Goal: Task Accomplishment & Management: Manage account settings

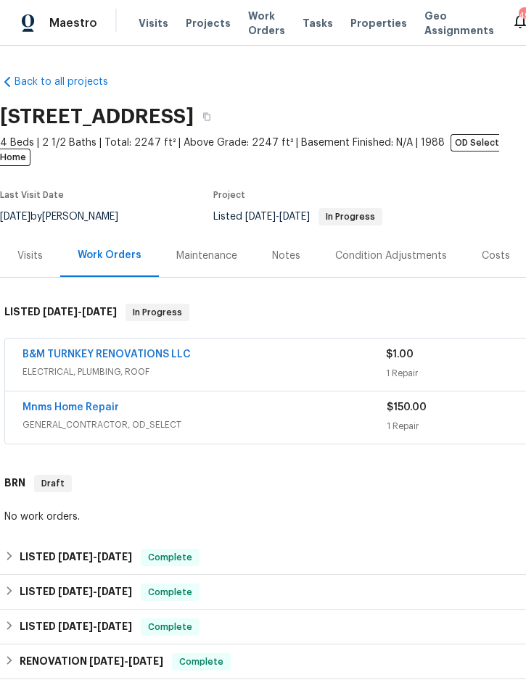
click at [202, 25] on span "Projects" at bounding box center [208, 23] width 45 height 14
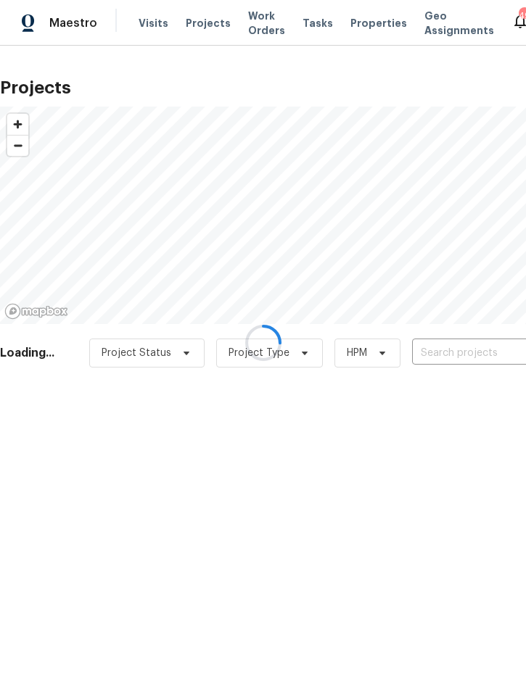
click at [469, 351] on div at bounding box center [263, 342] width 526 height 685
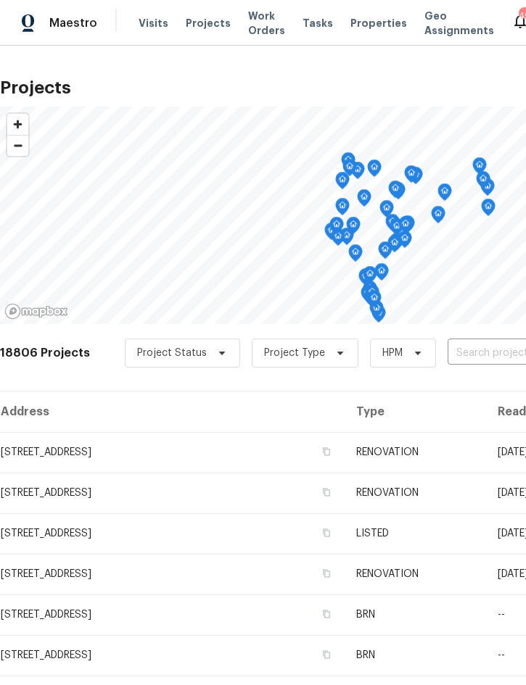
click at [497, 347] on input "text" at bounding box center [530, 353] width 166 height 22
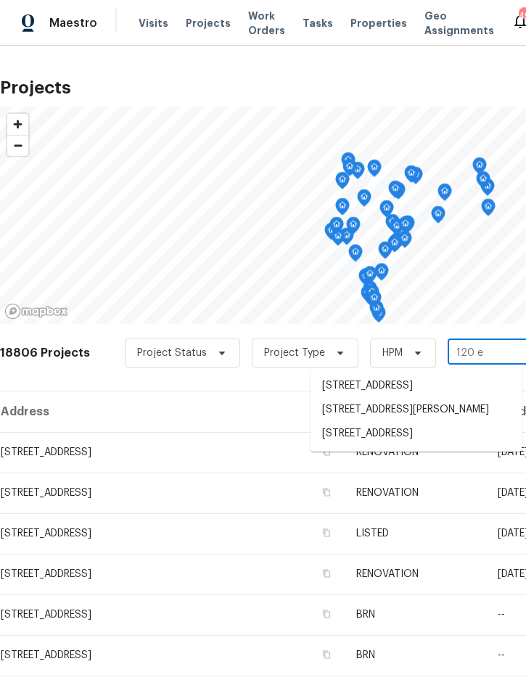
type input "120 e p"
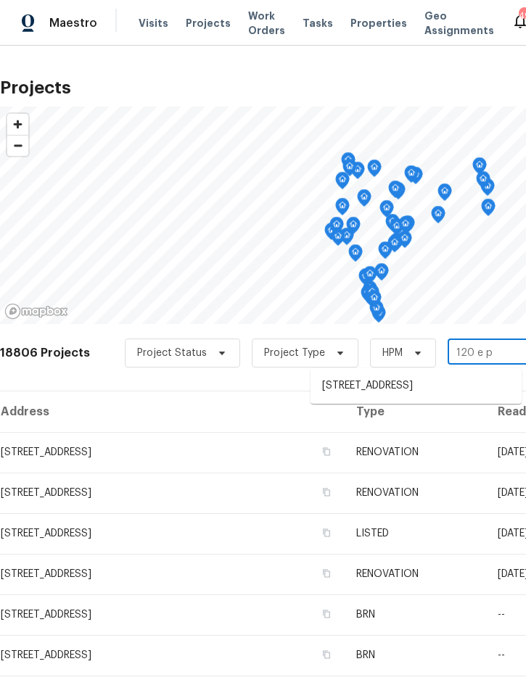
click at [415, 384] on li "120 E Poinsettia St, Lakeland, FL 33803" at bounding box center [415, 386] width 211 height 24
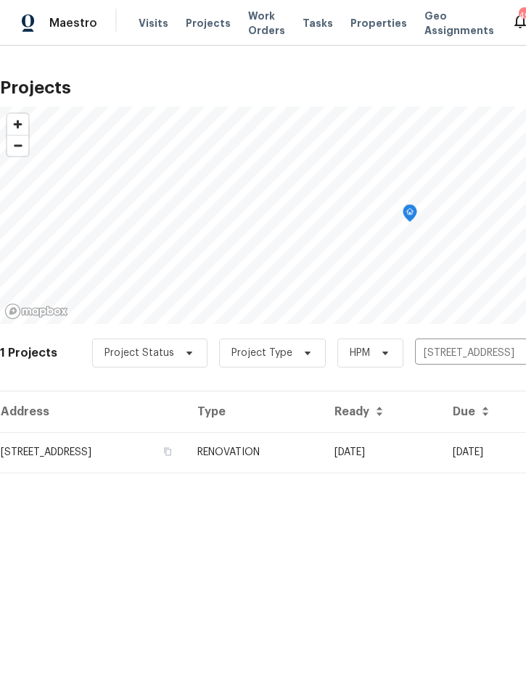
click at [323, 452] on td "RENOVATION" at bounding box center [254, 452] width 137 height 41
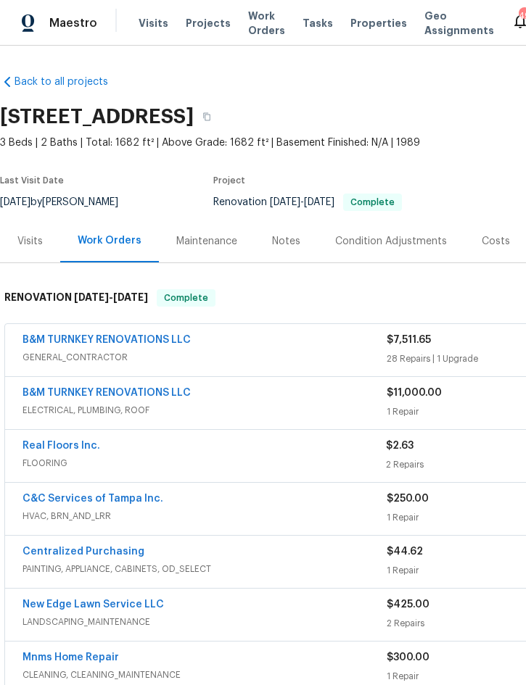
click at [294, 346] on div "B&M TURNKEY RENOVATIONS LLC" at bounding box center [204, 341] width 364 height 17
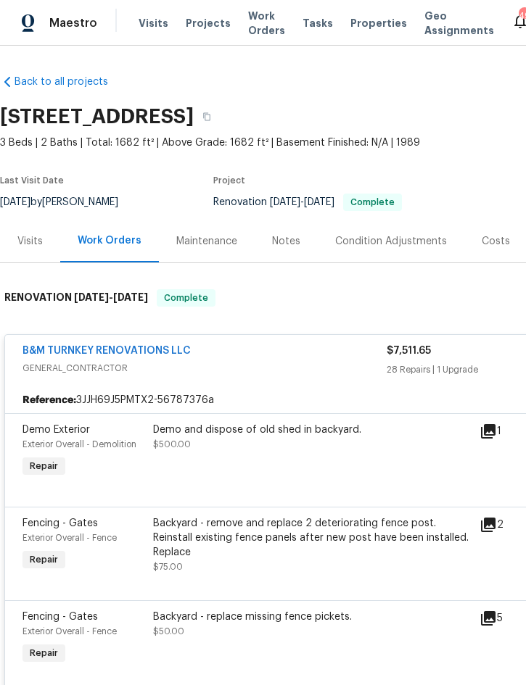
click at [285, 449] on div "Demo and dispose of old shed in backyard. $500.00" at bounding box center [312, 437] width 318 height 29
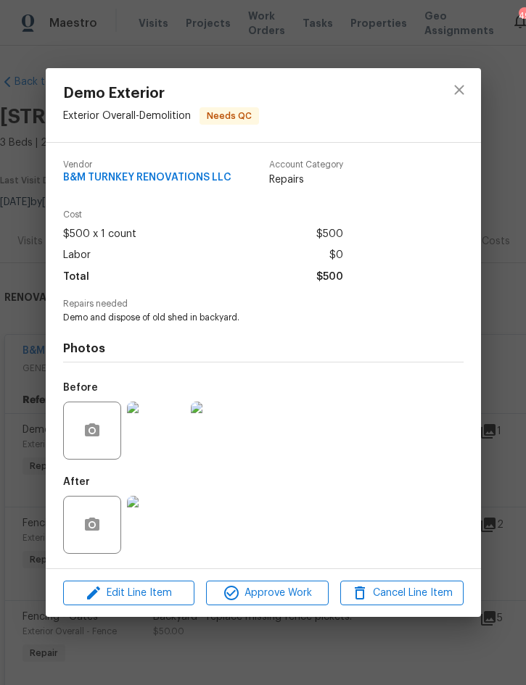
click at [153, 522] on img at bounding box center [156, 525] width 58 height 58
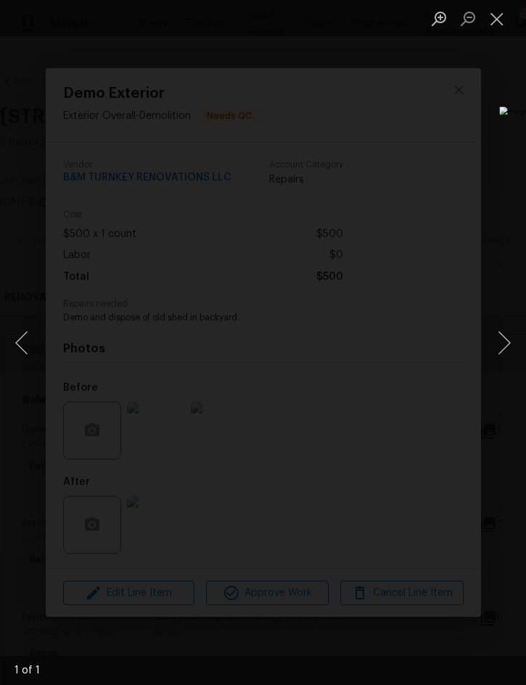
click at [505, 18] on button "Close lightbox" at bounding box center [496, 18] width 29 height 25
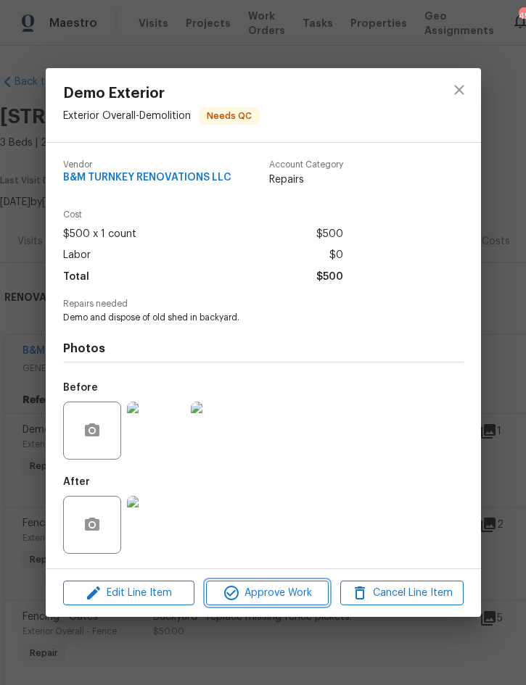
click at [259, 593] on span "Approve Work" at bounding box center [267, 593] width 114 height 18
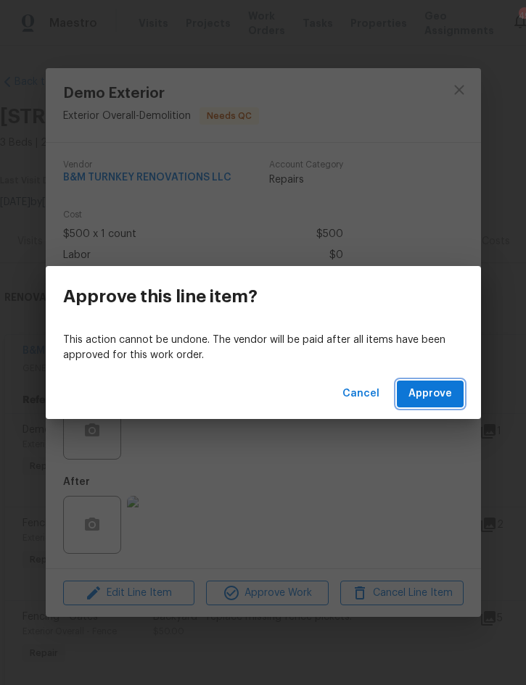
click at [431, 391] on span "Approve" at bounding box center [429, 394] width 43 height 18
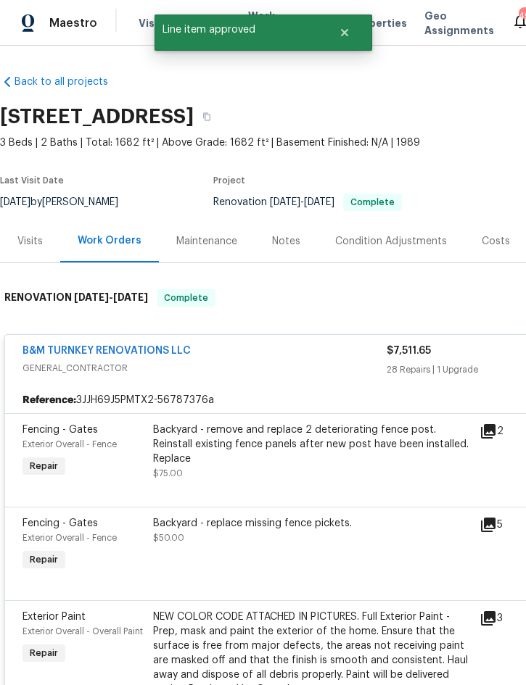
click at [294, 428] on div "Backyard - remove and replace 2 deteriorating fence post. Reinstall existing fe…" at bounding box center [312, 444] width 318 height 43
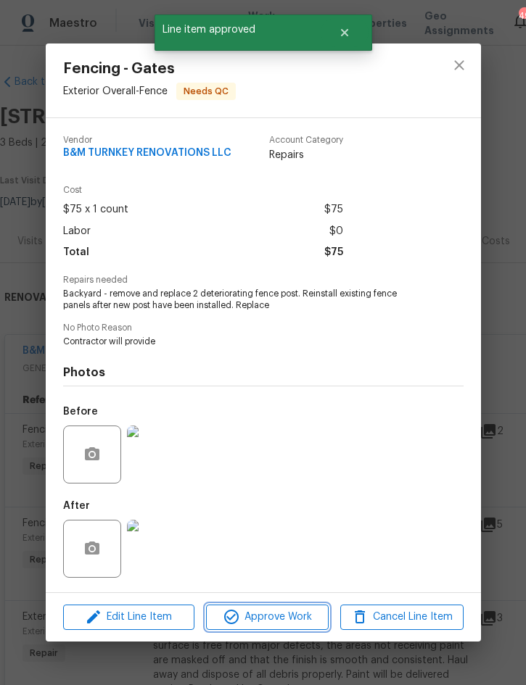
click at [278, 619] on span "Approve Work" at bounding box center [267, 617] width 114 height 18
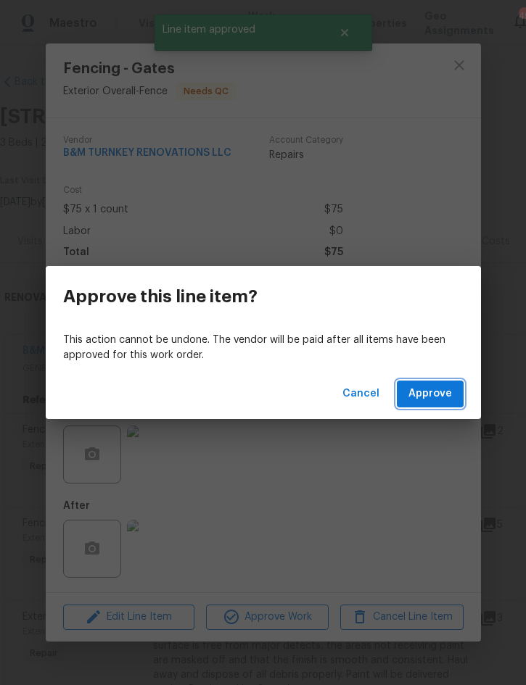
click at [446, 386] on span "Approve" at bounding box center [429, 394] width 43 height 18
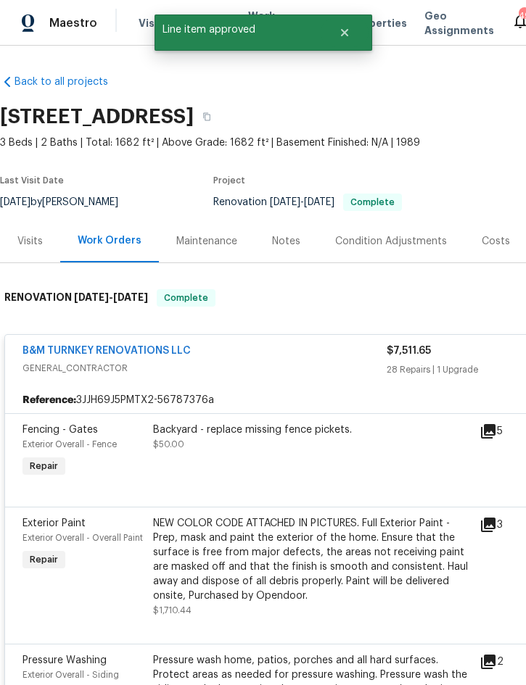
click at [298, 455] on div "Backyard - replace missing fence pickets. $50.00" at bounding box center [312, 451] width 326 height 67
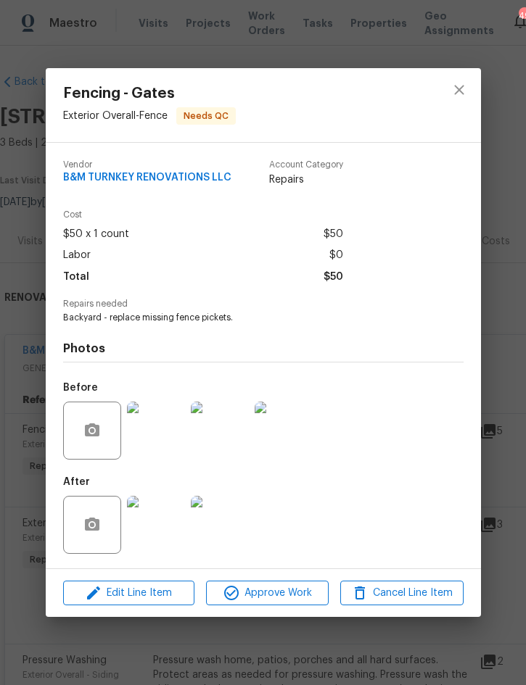
click at [165, 520] on img at bounding box center [156, 525] width 58 height 58
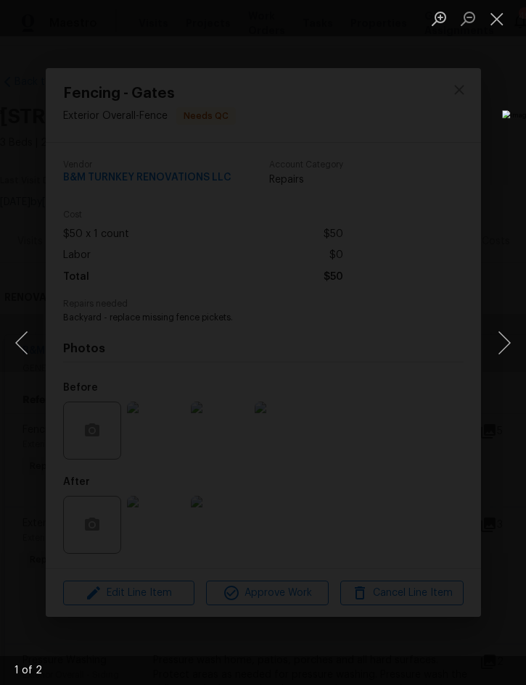
click at [508, 342] on button "Next image" at bounding box center [503, 343] width 43 height 58
click at [493, 29] on button "Close lightbox" at bounding box center [496, 18] width 29 height 25
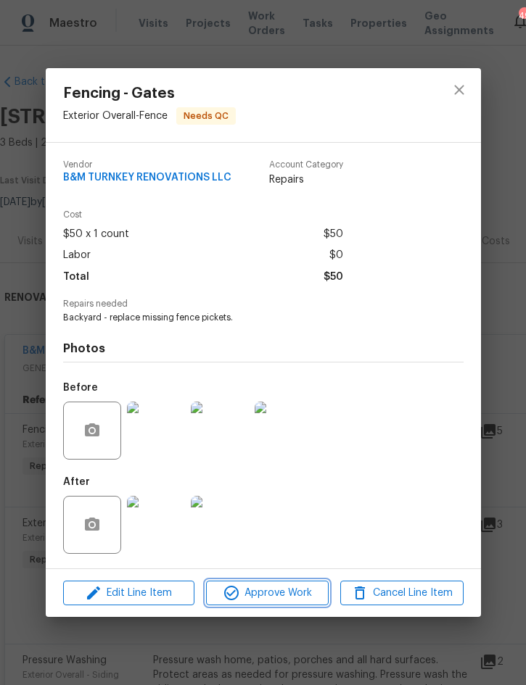
click at [282, 593] on span "Approve Work" at bounding box center [267, 593] width 114 height 18
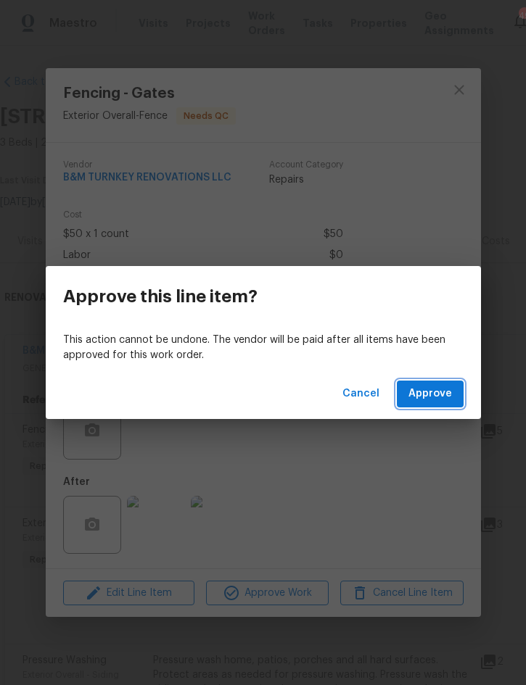
click at [435, 398] on span "Approve" at bounding box center [429, 394] width 43 height 18
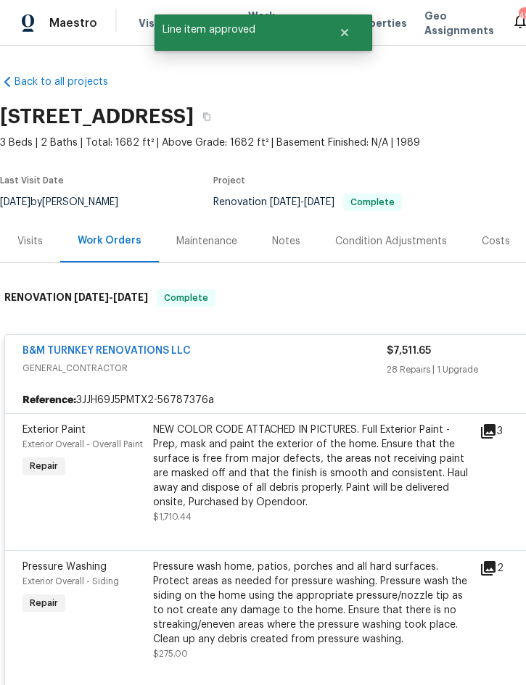
click at [281, 473] on div "NEW COLOR CODE ATTACHED IN PICTURES. Full Exterior Paint - Prep, mask and paint…" at bounding box center [312, 466] width 318 height 87
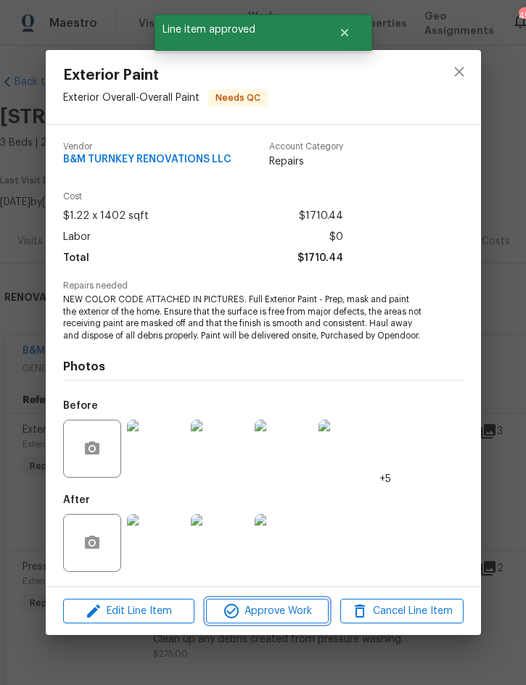
click at [271, 609] on span "Approve Work" at bounding box center [267, 611] width 114 height 18
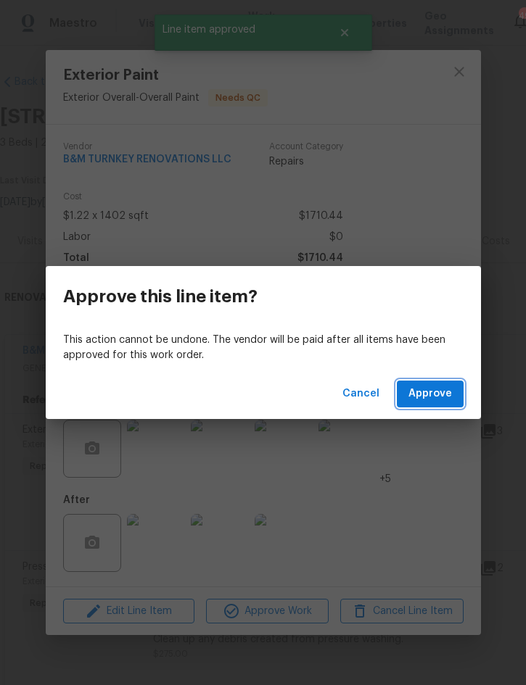
click at [433, 394] on span "Approve" at bounding box center [429, 394] width 43 height 18
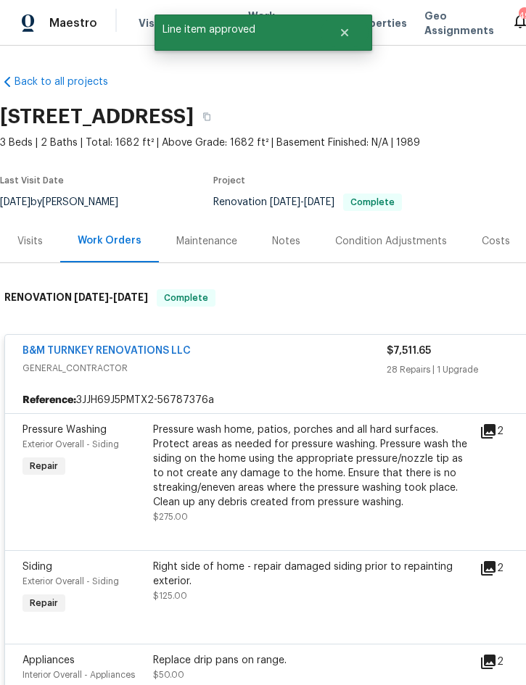
click at [321, 470] on div "Pressure wash home, patios, porches and all hard surfaces. Protect areas as nee…" at bounding box center [312, 466] width 318 height 87
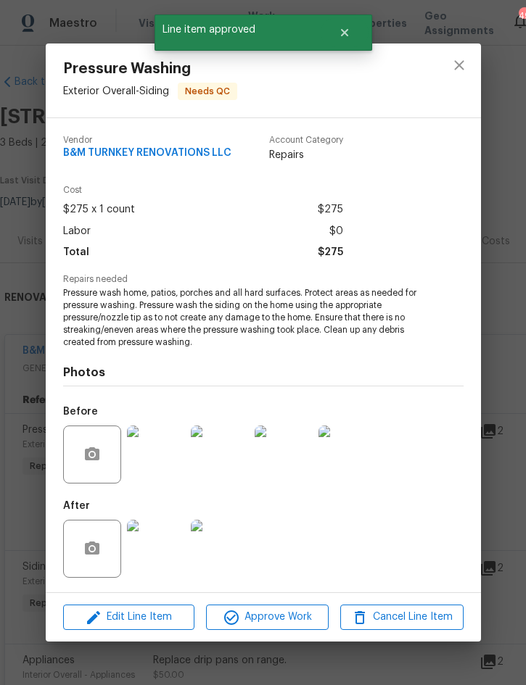
click at [270, 614] on span "Approve Work" at bounding box center [267, 617] width 114 height 18
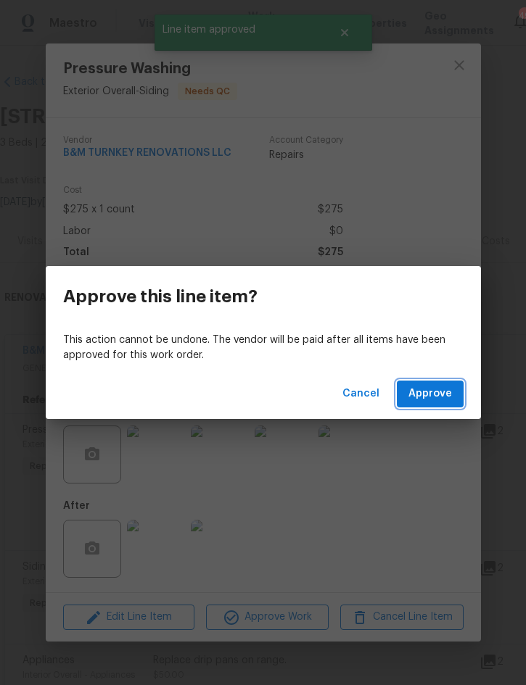
click at [442, 390] on span "Approve" at bounding box center [429, 394] width 43 height 18
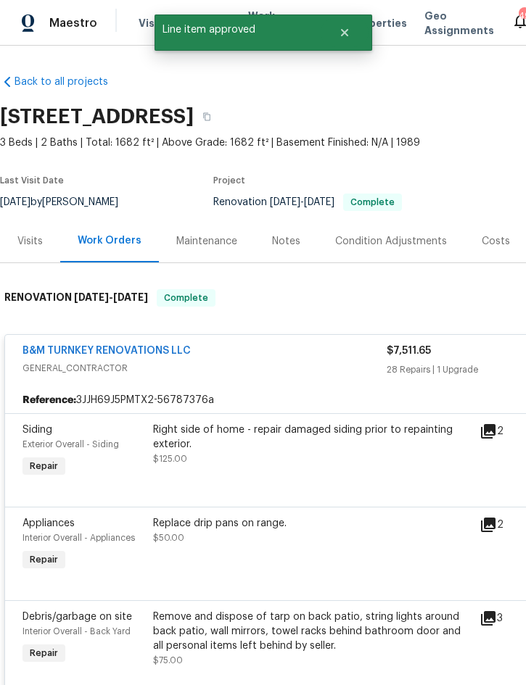
click at [306, 457] on div "Right side of home - repair damaged siding prior to repainting exterior. $125.00" at bounding box center [312, 444] width 318 height 43
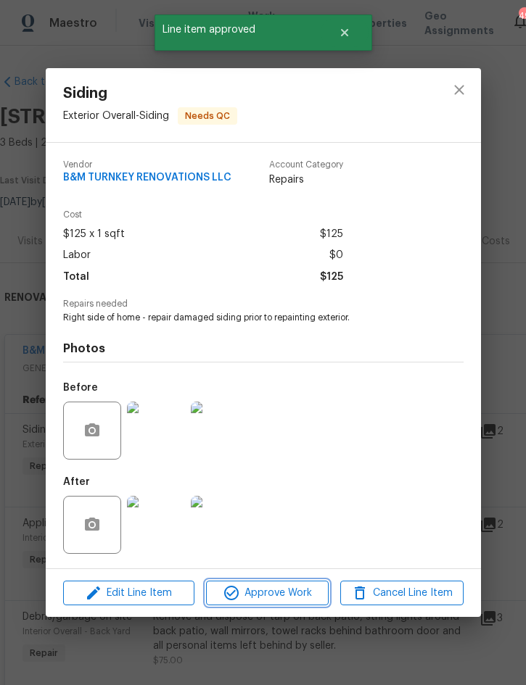
click at [272, 592] on span "Approve Work" at bounding box center [267, 593] width 114 height 18
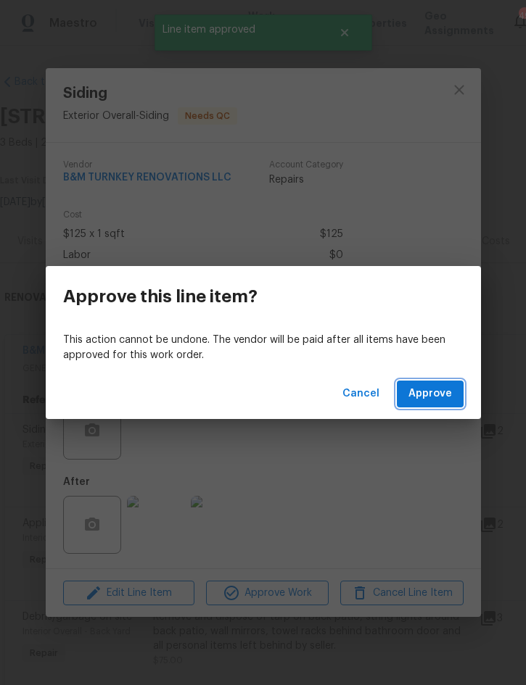
click at [433, 396] on span "Approve" at bounding box center [429, 394] width 43 height 18
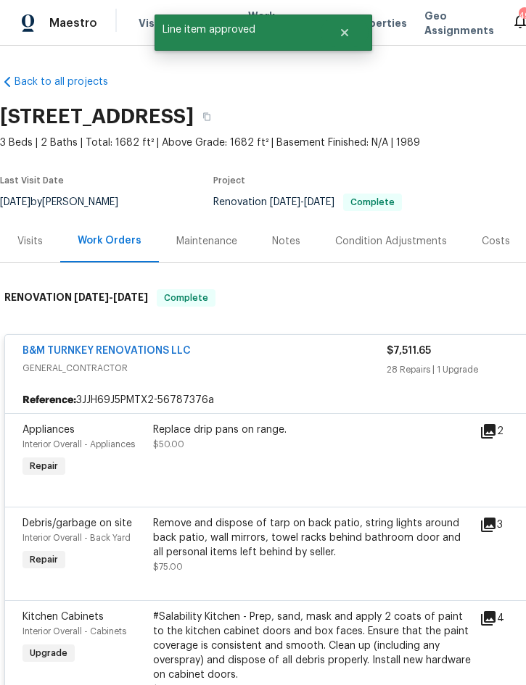
click at [303, 453] on div "Replace drip pans on range. $50.00" at bounding box center [312, 451] width 326 height 67
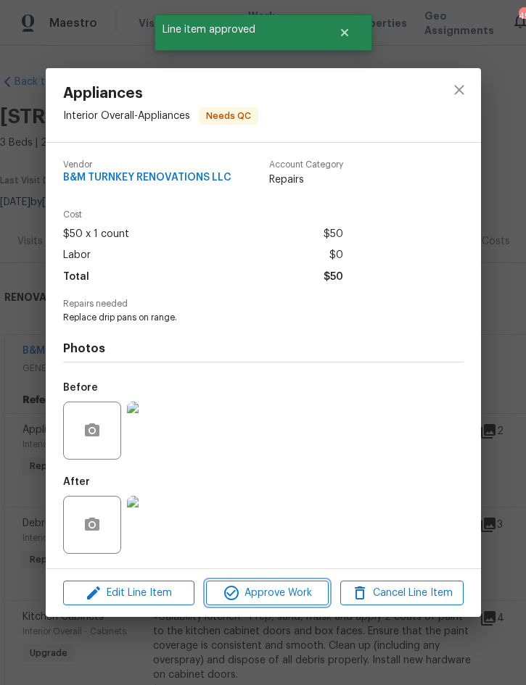
click at [280, 588] on span "Approve Work" at bounding box center [267, 593] width 114 height 18
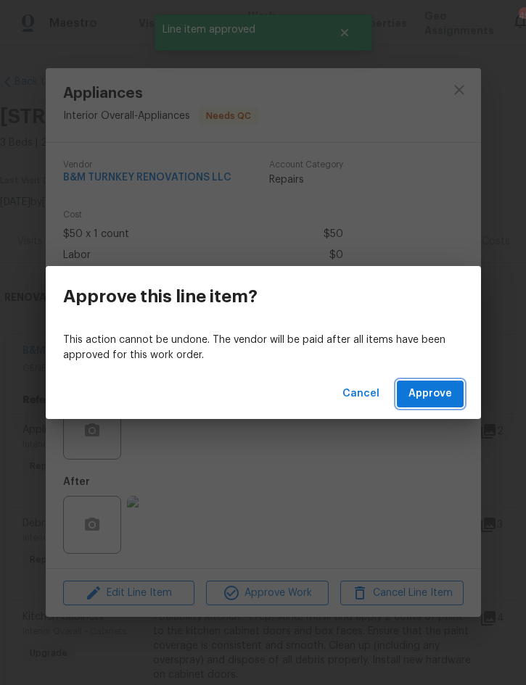
click at [427, 401] on span "Approve" at bounding box center [429, 394] width 43 height 18
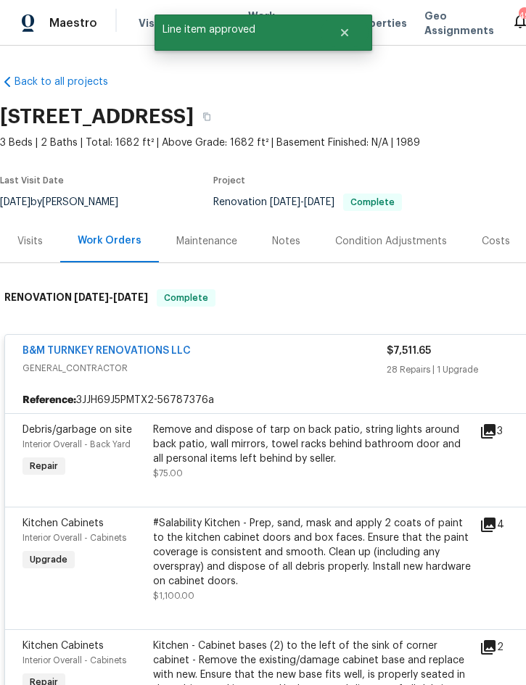
click at [303, 449] on div "Remove and dispose of tarp on back patio, string lights around back patio, wall…" at bounding box center [312, 444] width 318 height 43
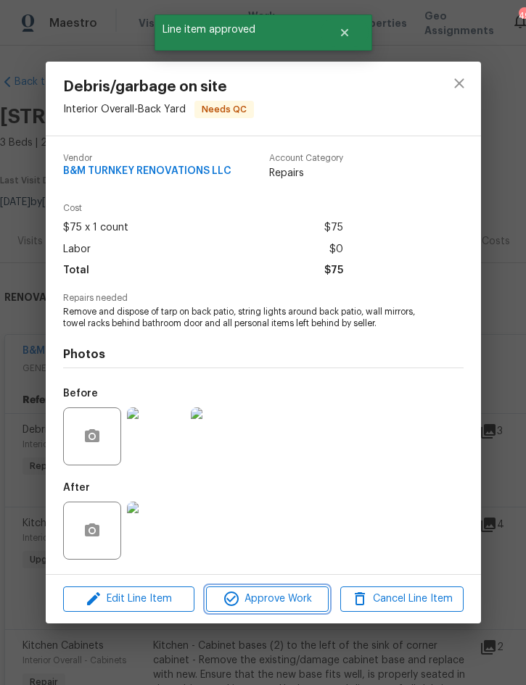
click at [267, 608] on span "Approve Work" at bounding box center [267, 599] width 114 height 18
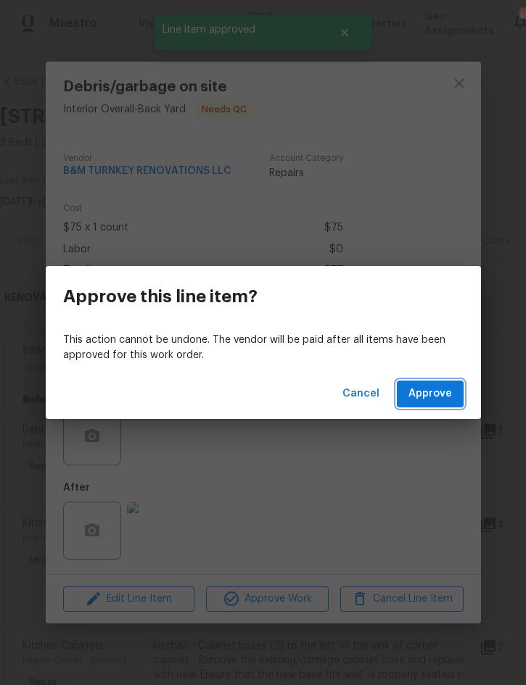
click at [420, 392] on span "Approve" at bounding box center [429, 394] width 43 height 18
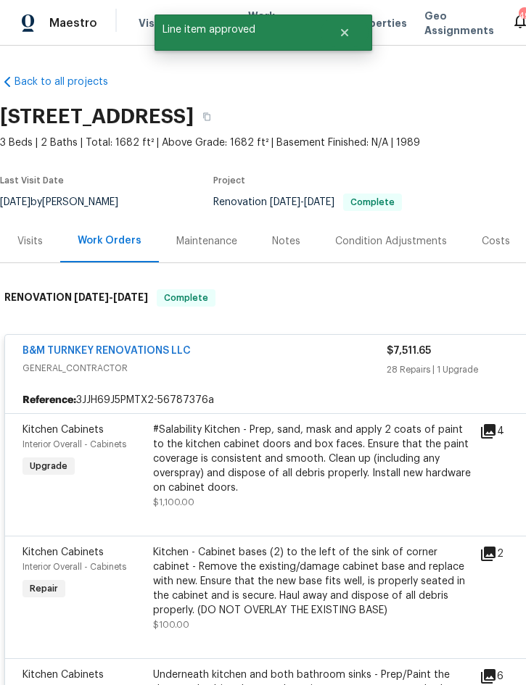
click at [333, 453] on div "#Salability Kitchen - Prep, sand, mask and apply 2 coats of paint to the kitche…" at bounding box center [312, 459] width 318 height 72
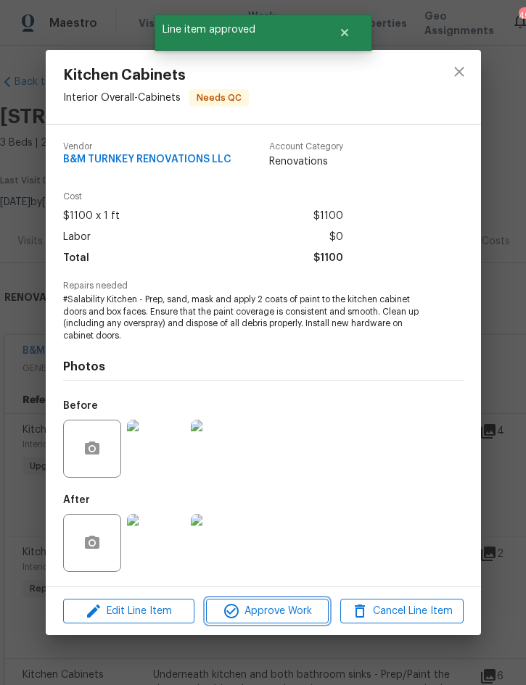
click at [293, 609] on span "Approve Work" at bounding box center [267, 611] width 114 height 18
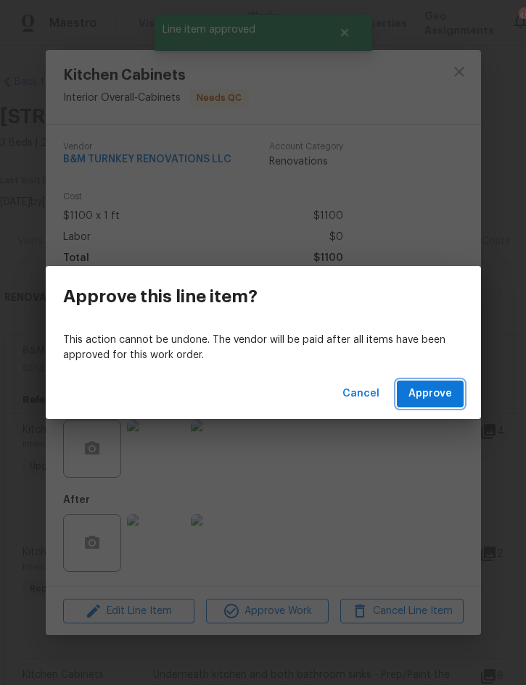
click at [446, 398] on span "Approve" at bounding box center [429, 394] width 43 height 18
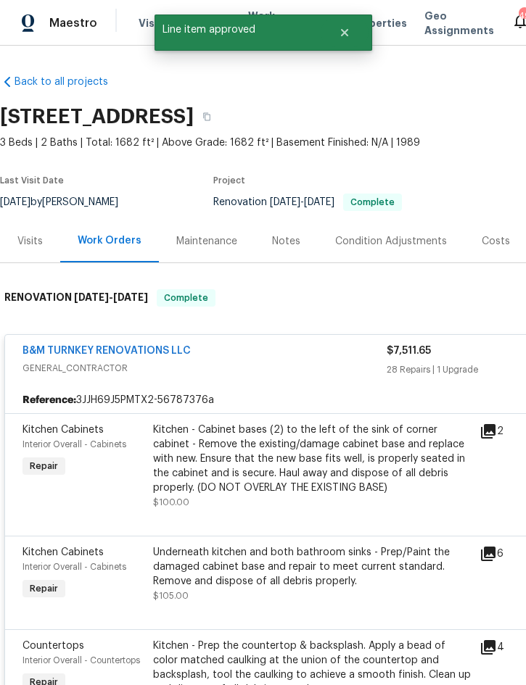
click at [331, 464] on div "Kitchen - Cabinet bases (2) to the left of the sink of corner cabinet - Remove …" at bounding box center [312, 459] width 318 height 72
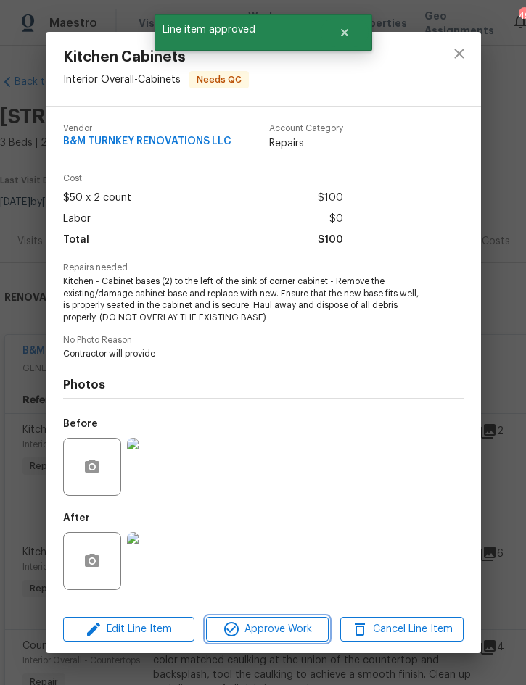
click at [285, 628] on span "Approve Work" at bounding box center [267, 630] width 114 height 18
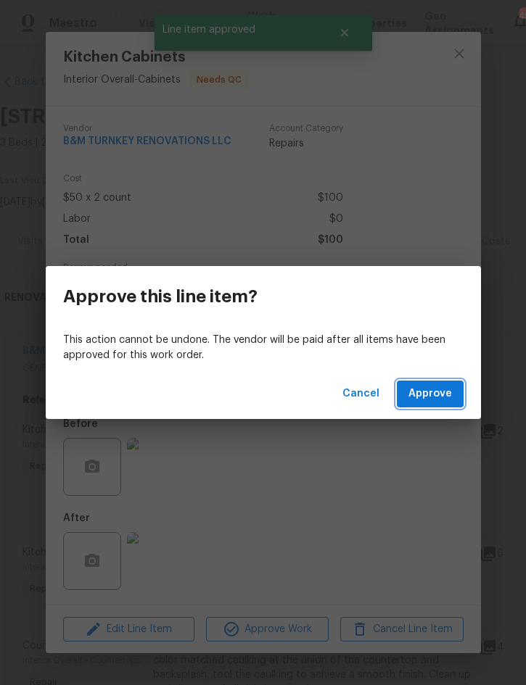
click at [447, 397] on span "Approve" at bounding box center [429, 394] width 43 height 18
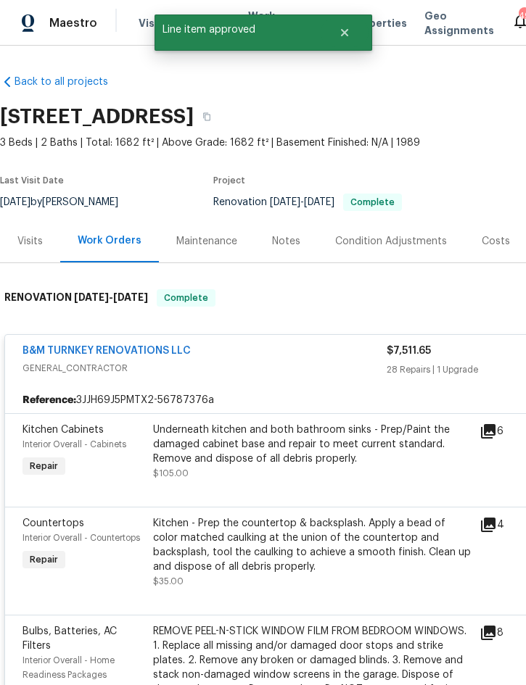
click at [313, 457] on div "Underneath kitchen and both bathroom sinks - Prep/Paint the damaged cabinet bas…" at bounding box center [312, 444] width 318 height 43
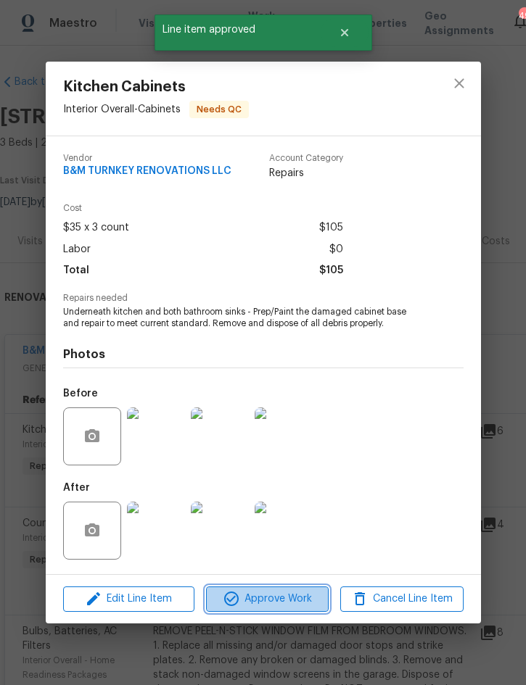
click at [278, 597] on span "Approve Work" at bounding box center [267, 599] width 114 height 18
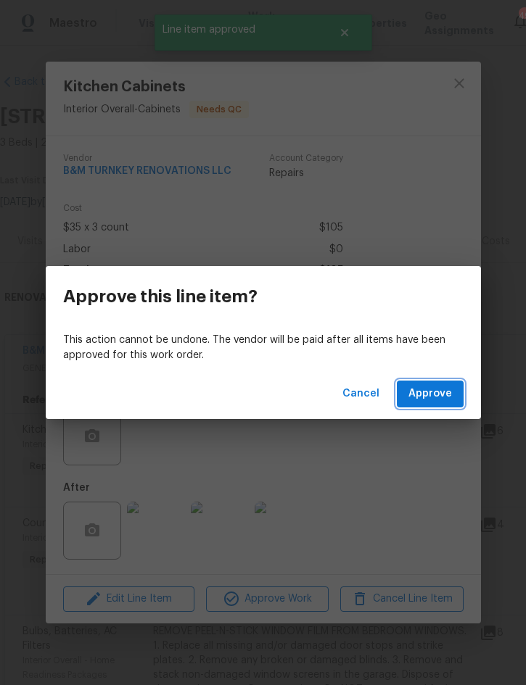
click at [454, 391] on button "Approve" at bounding box center [430, 394] width 67 height 27
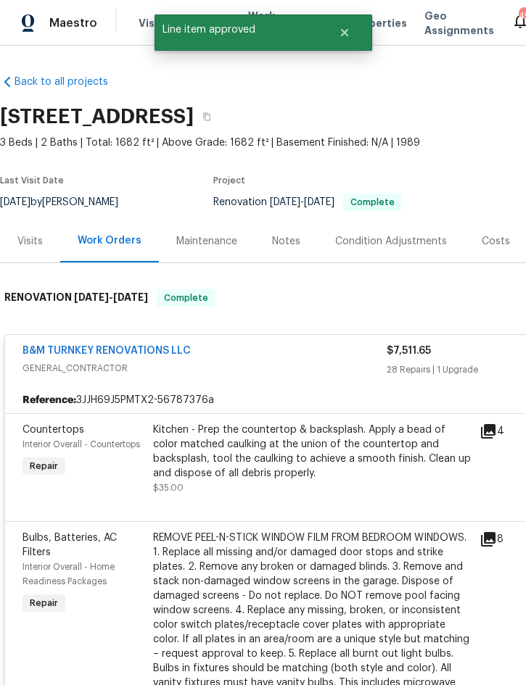
click at [327, 462] on div "Kitchen - Prep the countertop & backsplash. Apply a bead of color matched caulk…" at bounding box center [312, 452] width 318 height 58
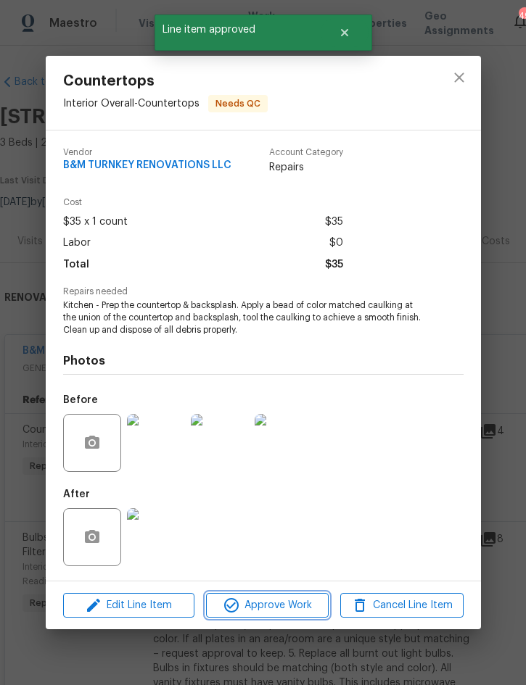
click at [295, 605] on span "Approve Work" at bounding box center [267, 606] width 114 height 18
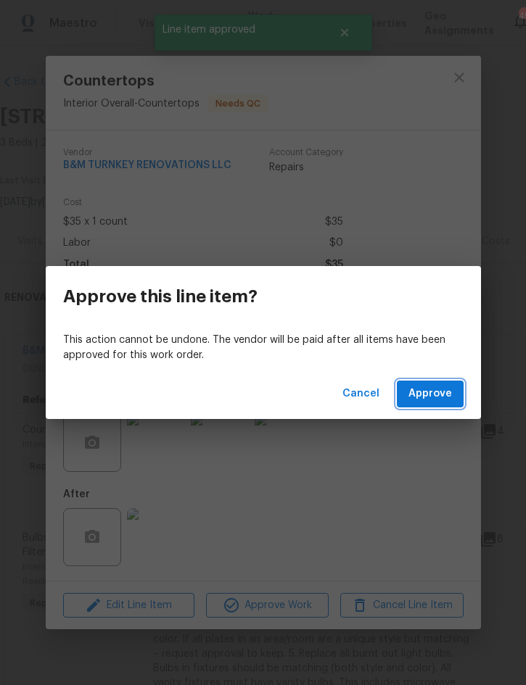
click at [444, 402] on span "Approve" at bounding box center [429, 394] width 43 height 18
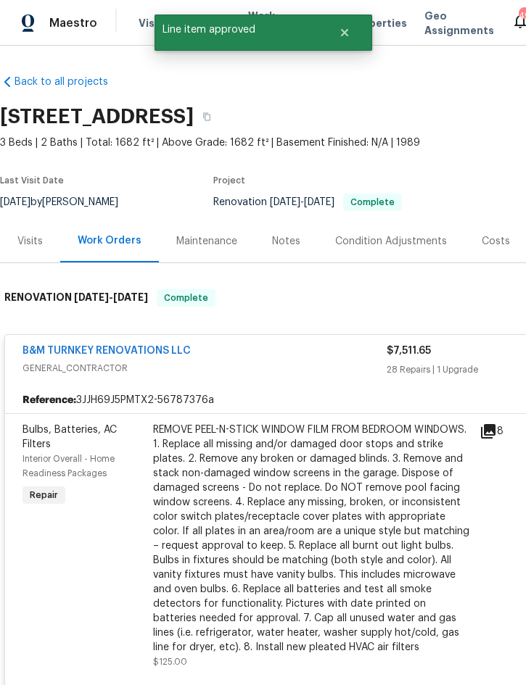
click at [324, 494] on div "REMOVE PEEL-N-STICK WINDOW FILM FROM BEDROOM WINDOWS. 1. Replace all missing an…" at bounding box center [312, 539] width 318 height 232
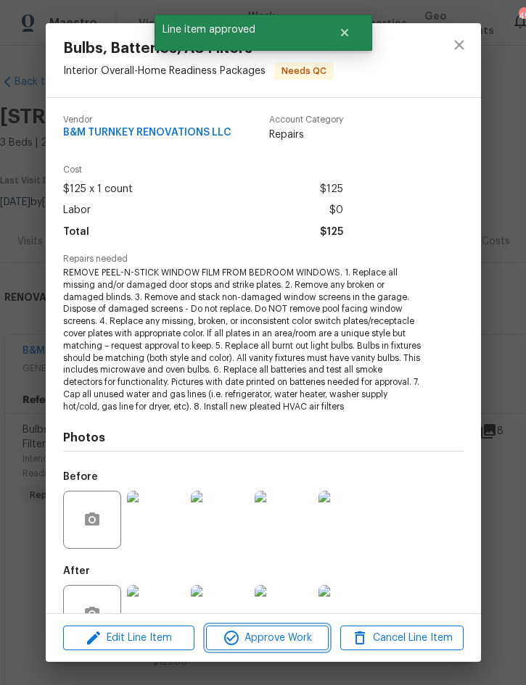
click at [275, 638] on span "Approve Work" at bounding box center [267, 638] width 114 height 18
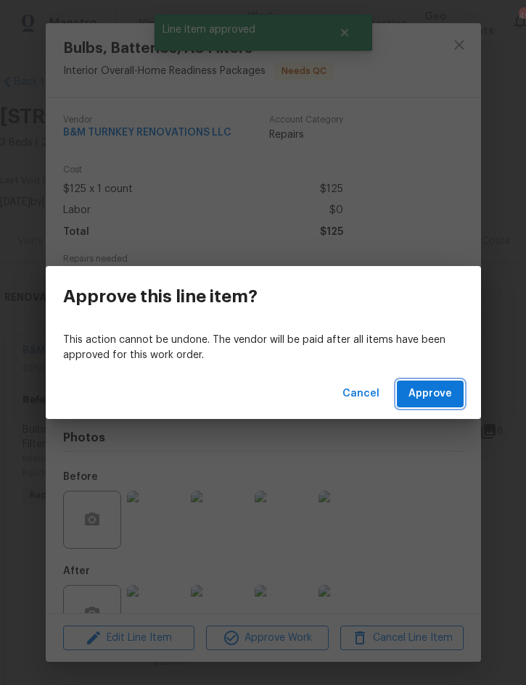
click at [442, 396] on span "Approve" at bounding box center [429, 394] width 43 height 18
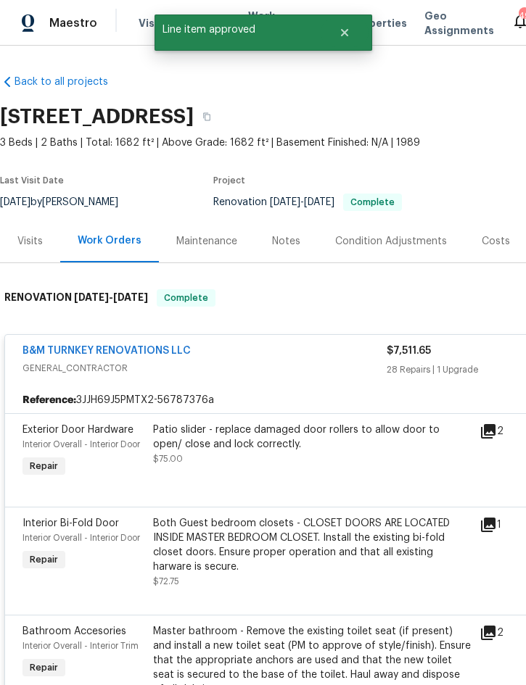
click at [337, 444] on div "Patio slider - replace damaged door rollers to allow door to open/ close and lo…" at bounding box center [312, 437] width 318 height 29
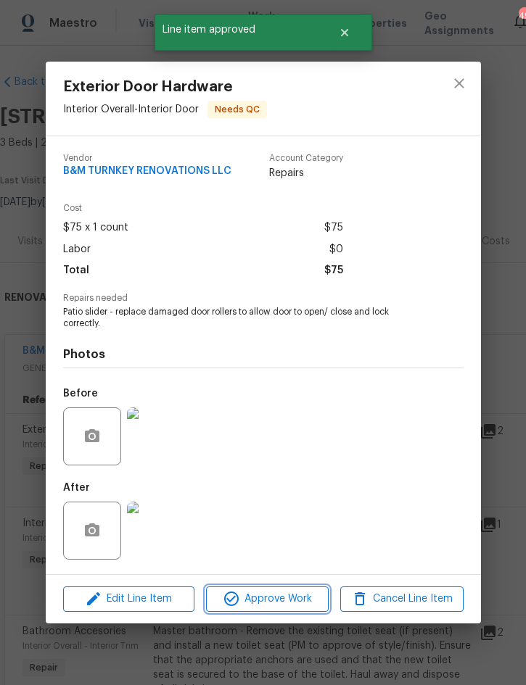
click at [283, 594] on span "Approve Work" at bounding box center [267, 599] width 114 height 18
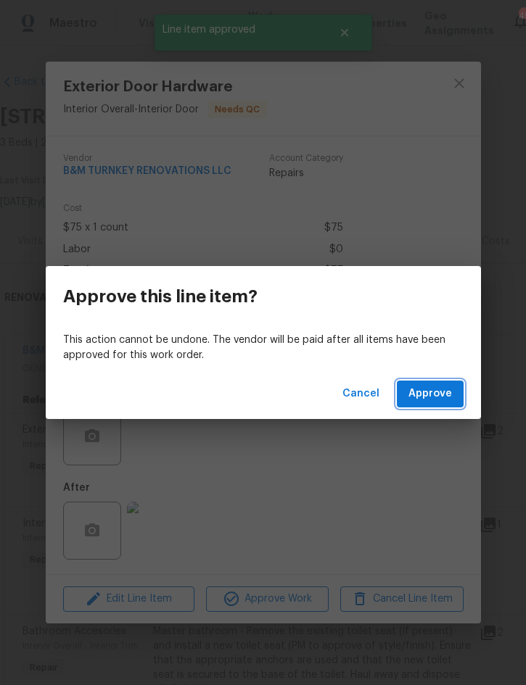
click at [447, 393] on span "Approve" at bounding box center [429, 394] width 43 height 18
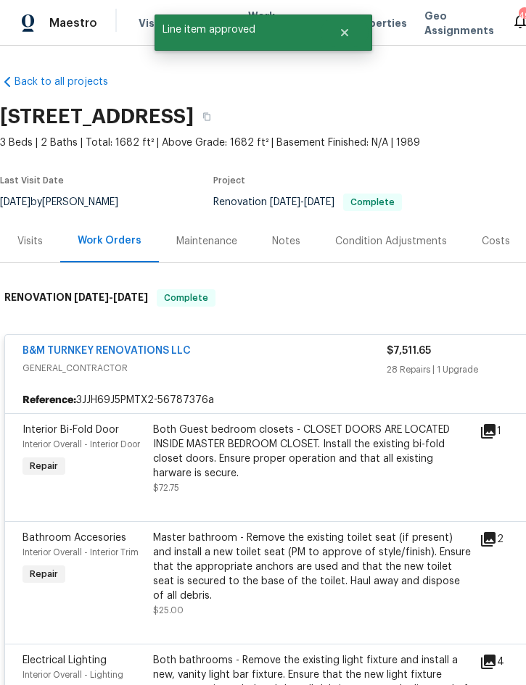
click at [318, 474] on div "Both Guest bedroom closets - CLOSET DOORS ARE LOCATED INSIDE MASTER BEDROOM CLO…" at bounding box center [312, 452] width 318 height 58
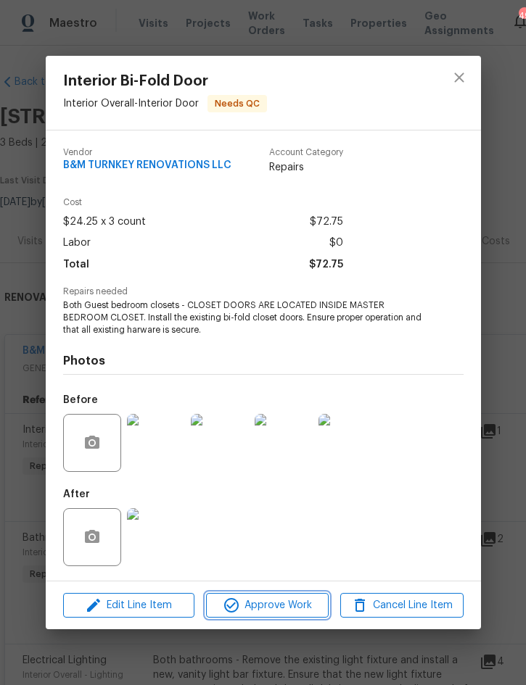
click at [283, 604] on span "Approve Work" at bounding box center [267, 606] width 114 height 18
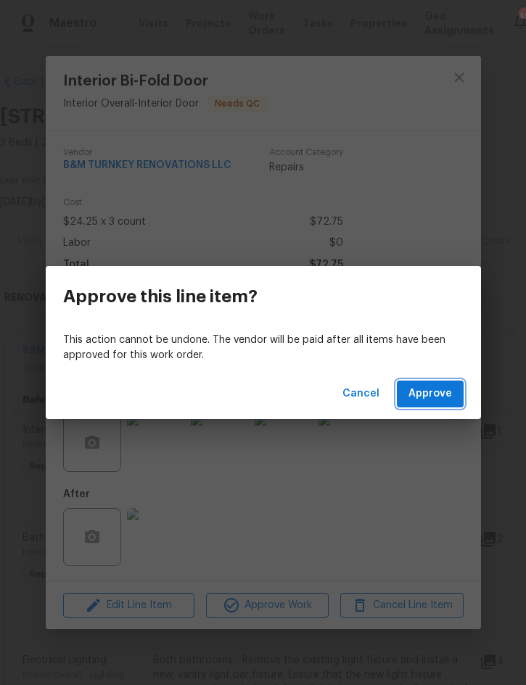
click at [444, 396] on span "Approve" at bounding box center [429, 394] width 43 height 18
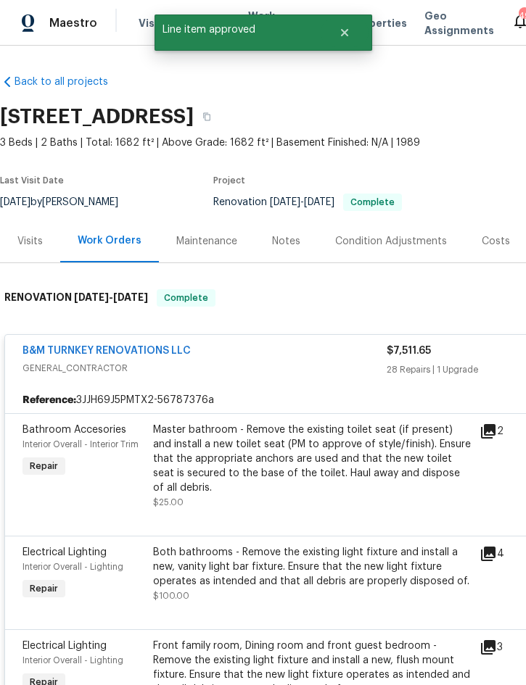
click at [322, 465] on div "Master bathroom - Remove the existing toilet seat (if present) and install a ne…" at bounding box center [312, 459] width 318 height 72
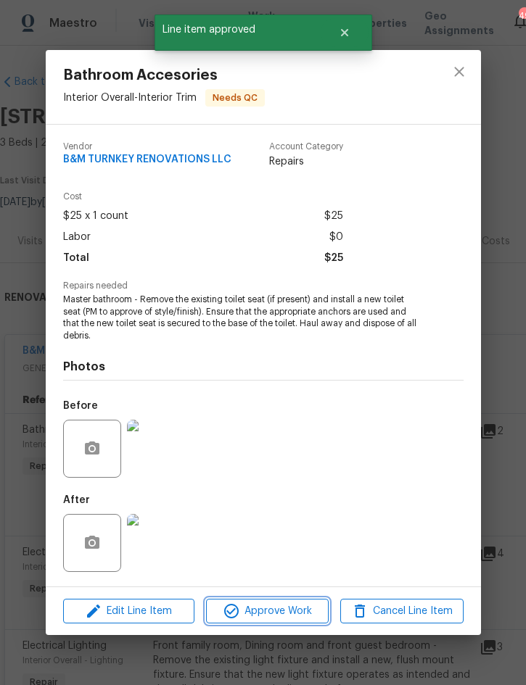
click at [275, 613] on span "Approve Work" at bounding box center [267, 611] width 114 height 18
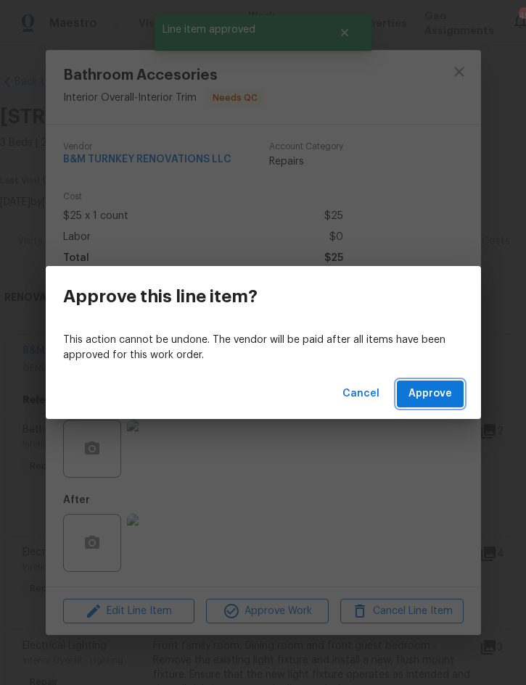
click at [439, 397] on span "Approve" at bounding box center [429, 394] width 43 height 18
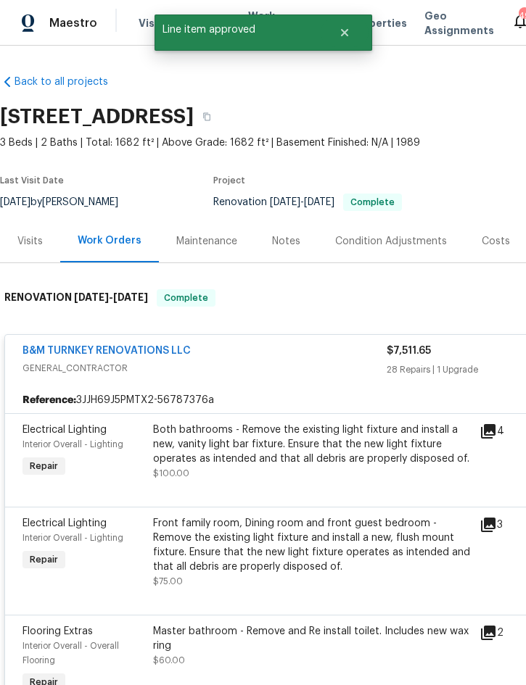
click at [319, 457] on div "Both bathrooms - Remove the existing light fixture and install a new, vanity li…" at bounding box center [312, 444] width 318 height 43
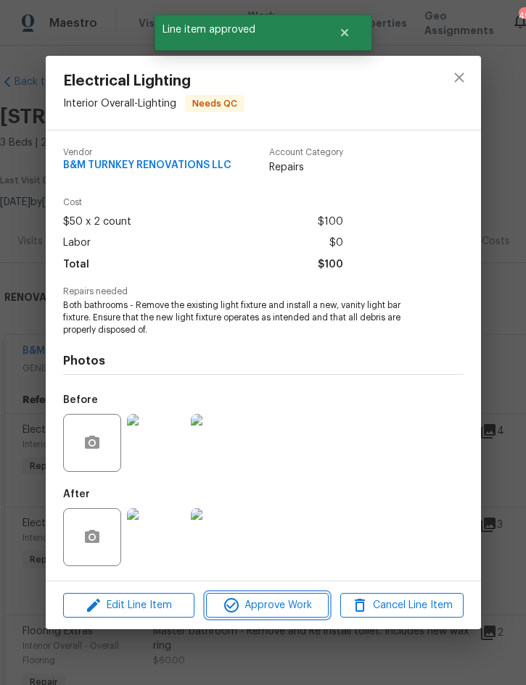
click at [280, 606] on span "Approve Work" at bounding box center [267, 606] width 114 height 18
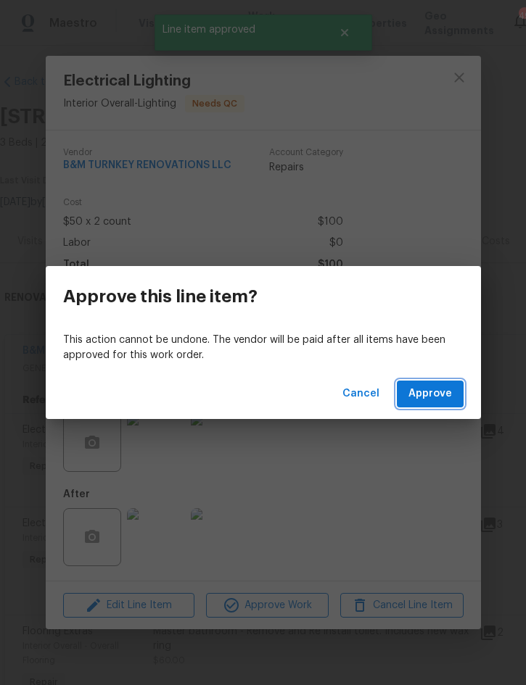
click at [431, 402] on span "Approve" at bounding box center [429, 394] width 43 height 18
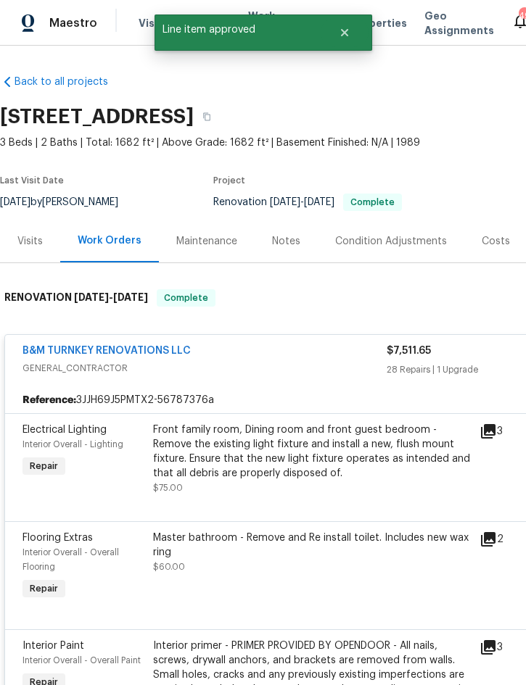
click at [310, 449] on div "Front family room, Dining room and front guest bedroom - Remove the existing li…" at bounding box center [312, 452] width 318 height 58
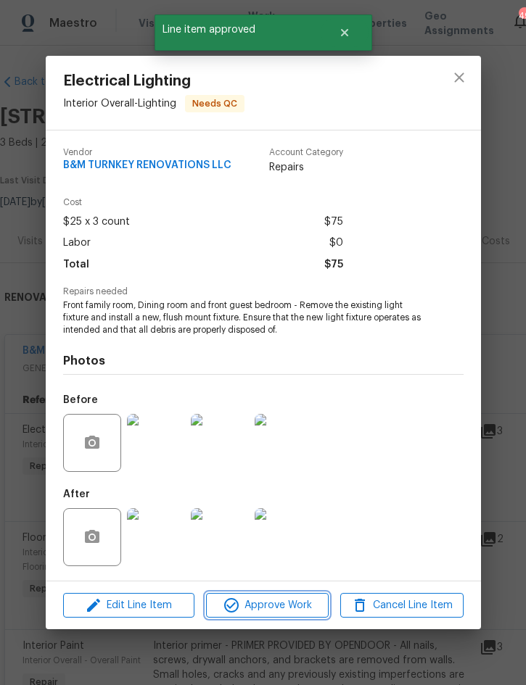
click at [283, 600] on span "Approve Work" at bounding box center [267, 606] width 114 height 18
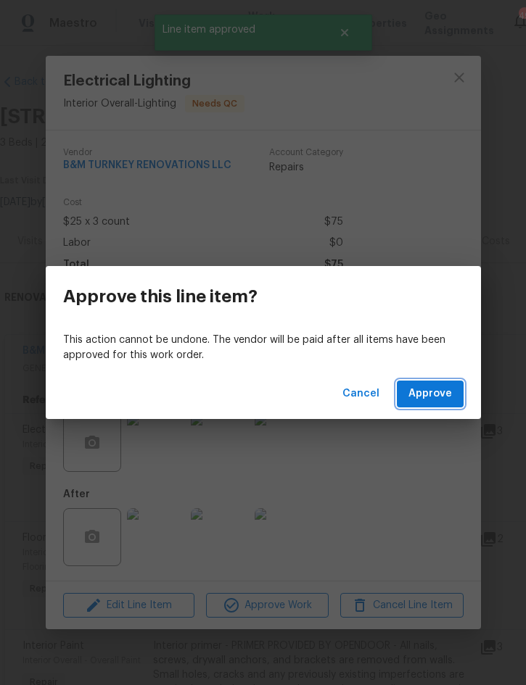
click at [444, 390] on span "Approve" at bounding box center [429, 394] width 43 height 18
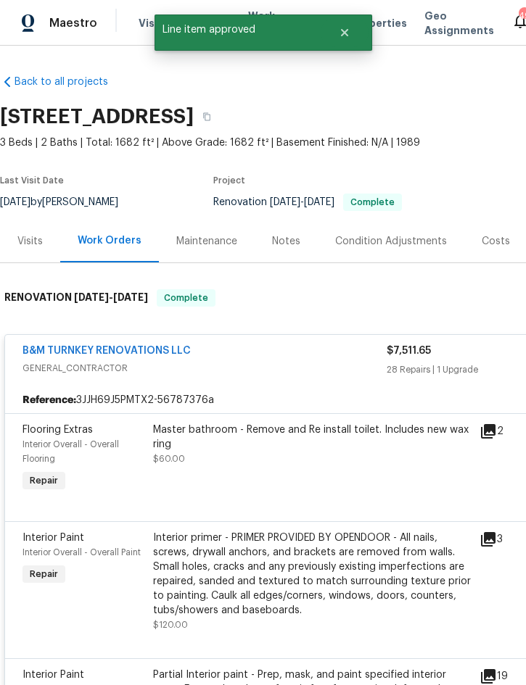
click at [330, 455] on div "Master bathroom - Remove and Re install toilet. Includes new wax ring $60.00" at bounding box center [312, 444] width 318 height 43
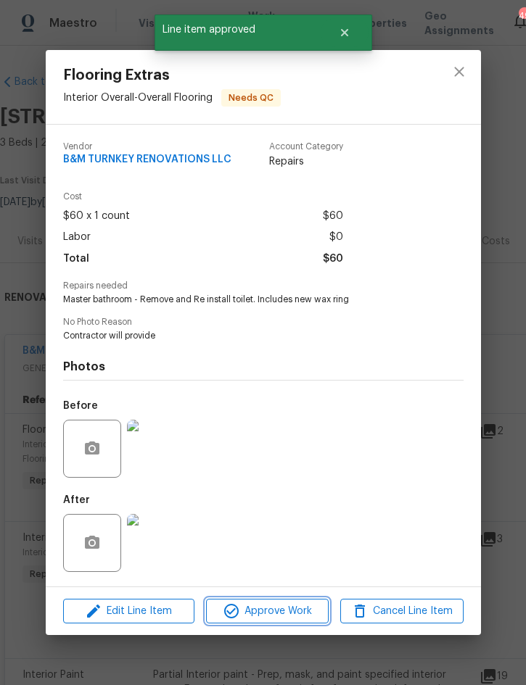
click at [290, 605] on span "Approve Work" at bounding box center [267, 611] width 114 height 18
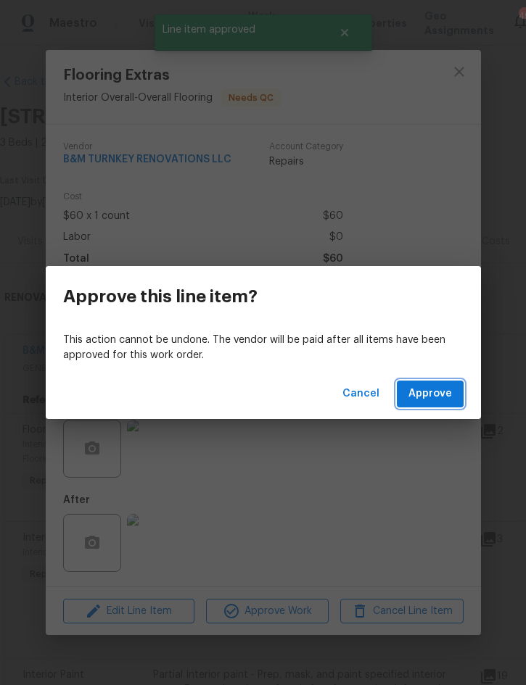
click at [430, 391] on span "Approve" at bounding box center [429, 394] width 43 height 18
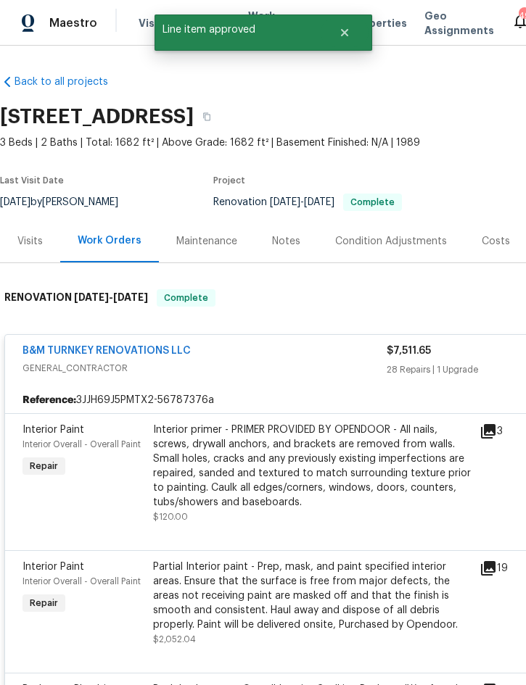
click at [315, 465] on div "Interior primer - PRIMER PROVIDED BY OPENDOOR - All nails, screws, drywall anch…" at bounding box center [312, 466] width 318 height 87
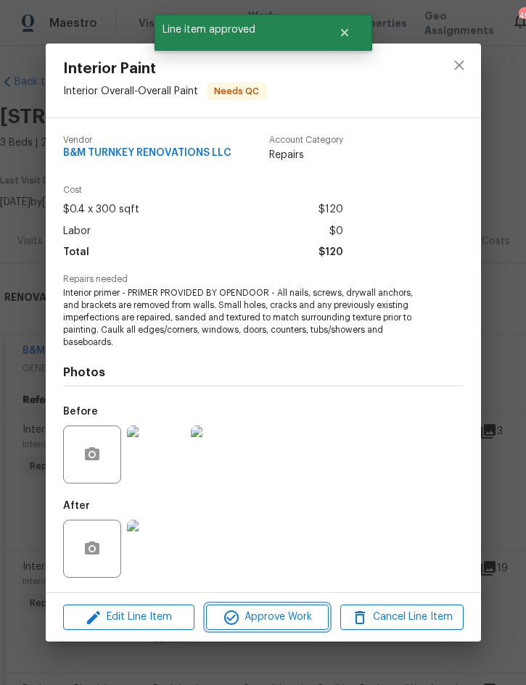
click at [281, 614] on span "Approve Work" at bounding box center [267, 617] width 114 height 18
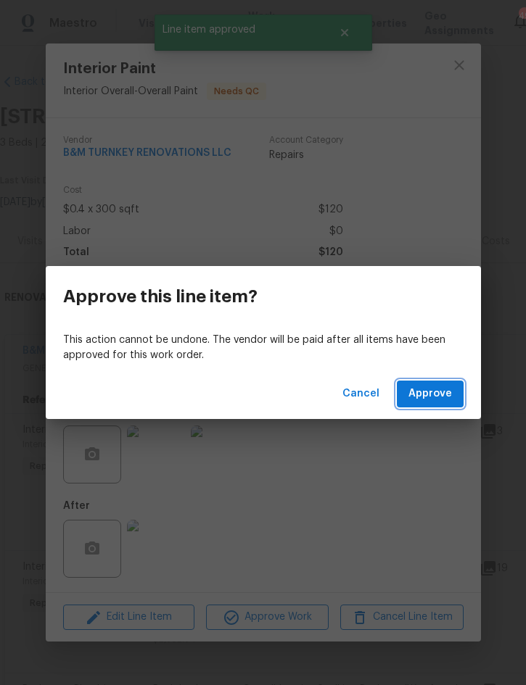
click at [440, 391] on span "Approve" at bounding box center [429, 394] width 43 height 18
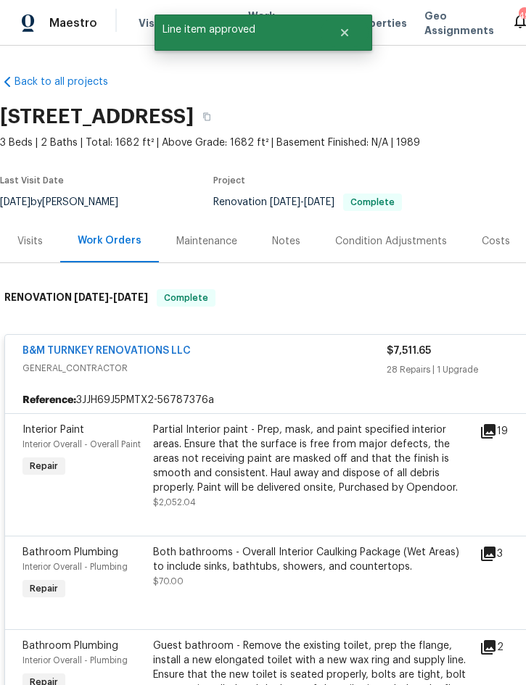
click at [326, 461] on div "Partial Interior paint - Prep, mask, and paint specified interior areas. Ensure…" at bounding box center [312, 459] width 318 height 72
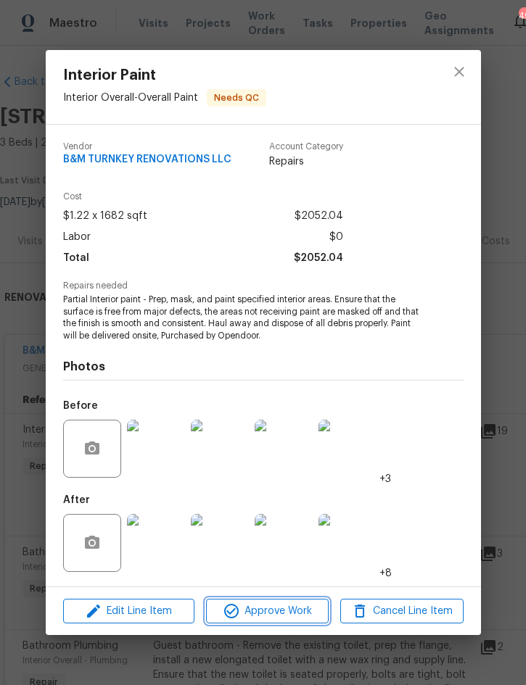
click at [285, 612] on span "Approve Work" at bounding box center [267, 611] width 114 height 18
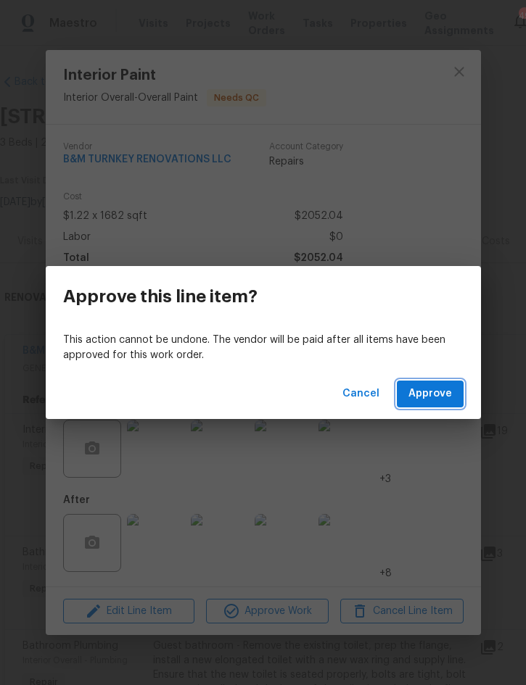
click at [439, 395] on span "Approve" at bounding box center [429, 394] width 43 height 18
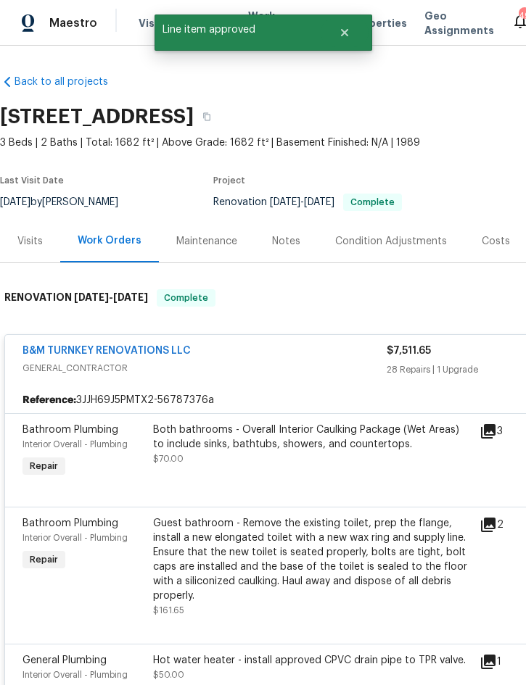
click at [335, 455] on div "Both bathrooms - Overall Interior Caulking Package (Wet Areas) to include sinks…" at bounding box center [312, 444] width 318 height 43
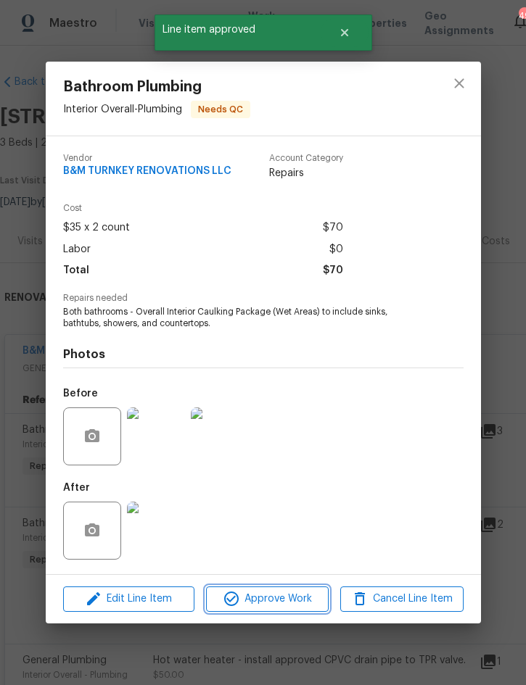
click at [292, 595] on span "Approve Work" at bounding box center [267, 599] width 114 height 18
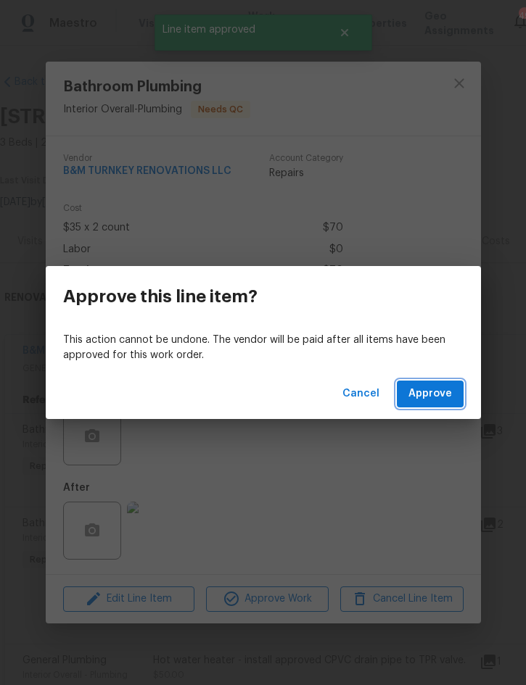
click at [438, 396] on span "Approve" at bounding box center [429, 394] width 43 height 18
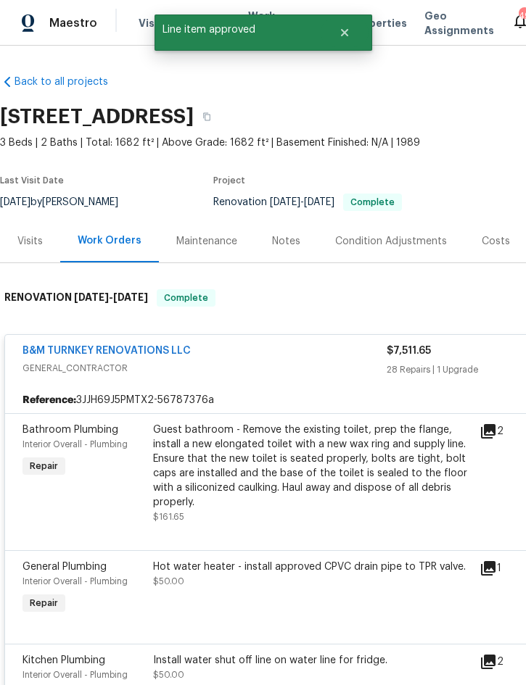
click at [310, 471] on div "Guest bathroom - Remove the existing toilet, prep the flange, install a new elo…" at bounding box center [312, 466] width 318 height 87
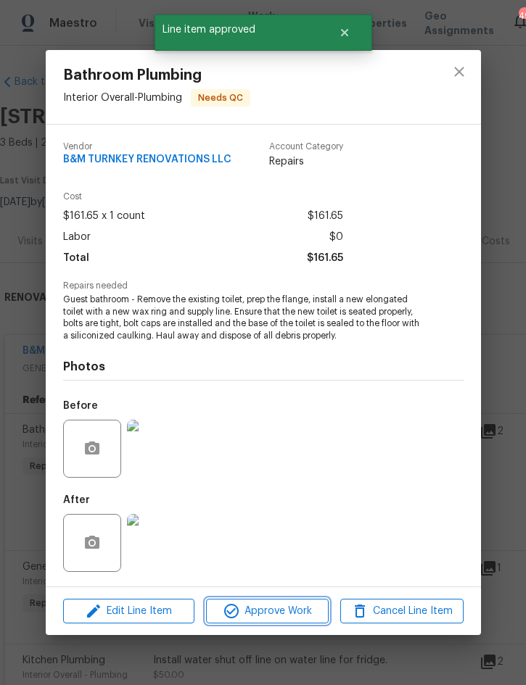
click at [291, 613] on span "Approve Work" at bounding box center [267, 611] width 114 height 18
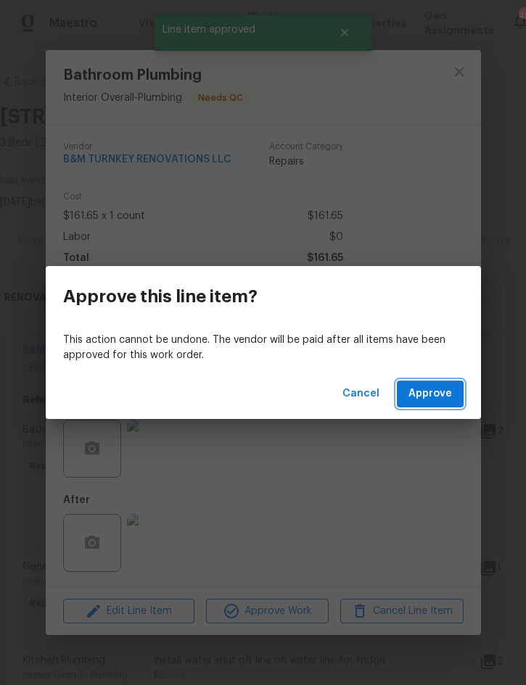
click at [442, 388] on span "Approve" at bounding box center [429, 394] width 43 height 18
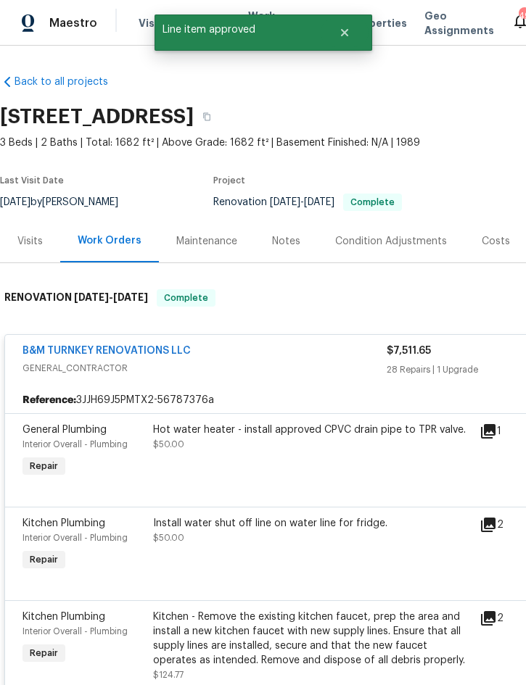
click at [302, 461] on div "Hot water heater - install approved CPVC drain pipe to TPR valve. $50.00" at bounding box center [312, 451] width 326 height 67
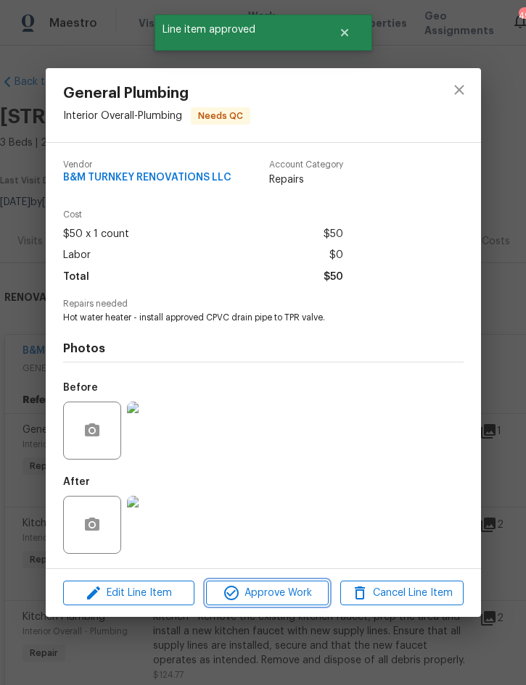
click at [278, 599] on span "Approve Work" at bounding box center [267, 593] width 114 height 18
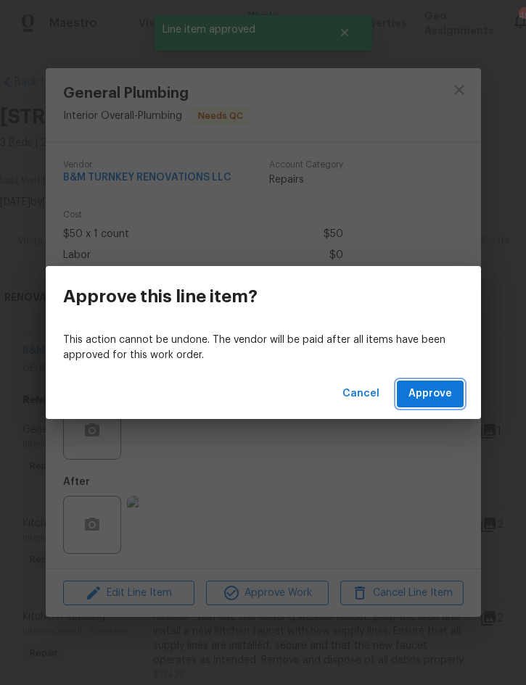
click at [439, 394] on span "Approve" at bounding box center [429, 394] width 43 height 18
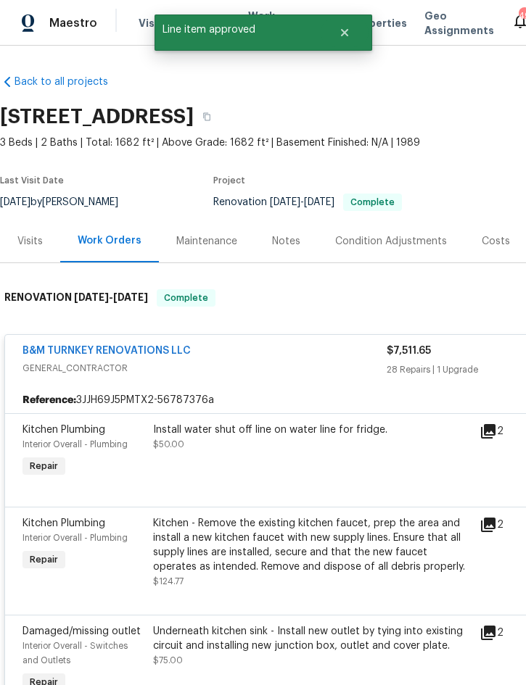
click at [320, 449] on div "Install water shut off line on water line for fridge. $50.00" at bounding box center [312, 437] width 318 height 29
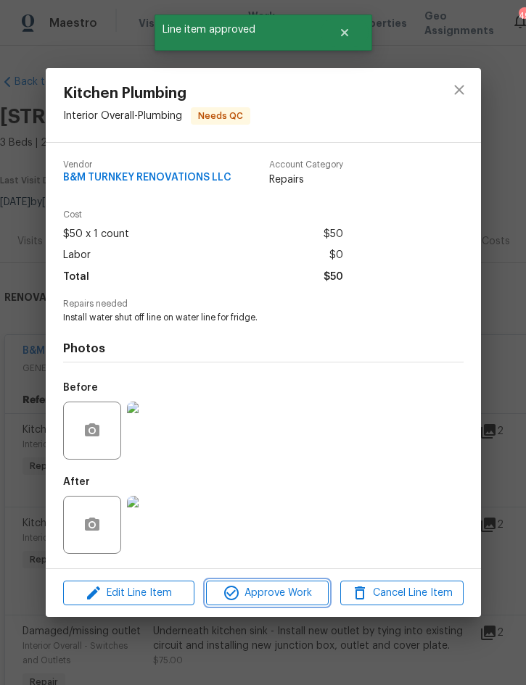
click at [276, 589] on span "Approve Work" at bounding box center [267, 593] width 114 height 18
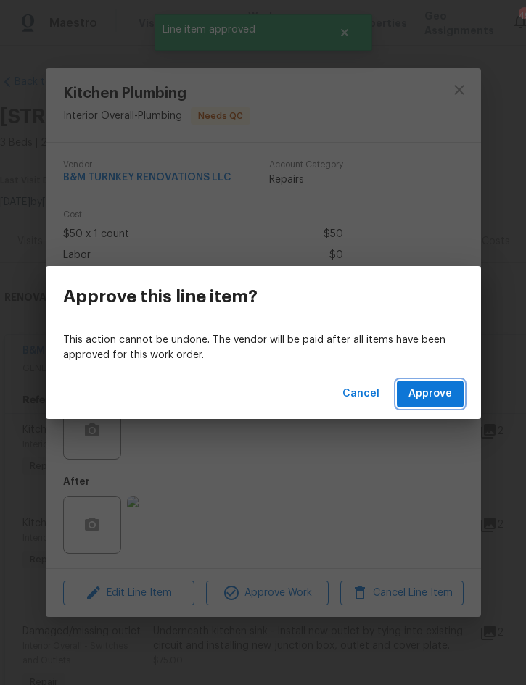
click at [436, 392] on span "Approve" at bounding box center [429, 394] width 43 height 18
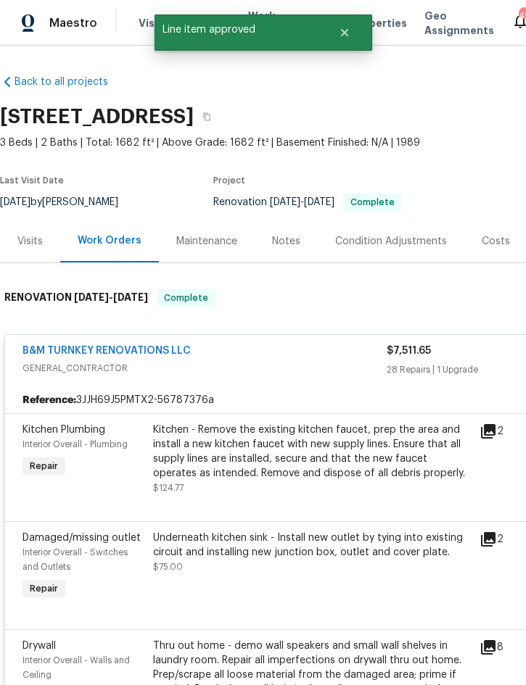
click at [321, 449] on div "Kitchen - Remove the existing kitchen faucet, prep the area and install a new k…" at bounding box center [312, 452] width 318 height 58
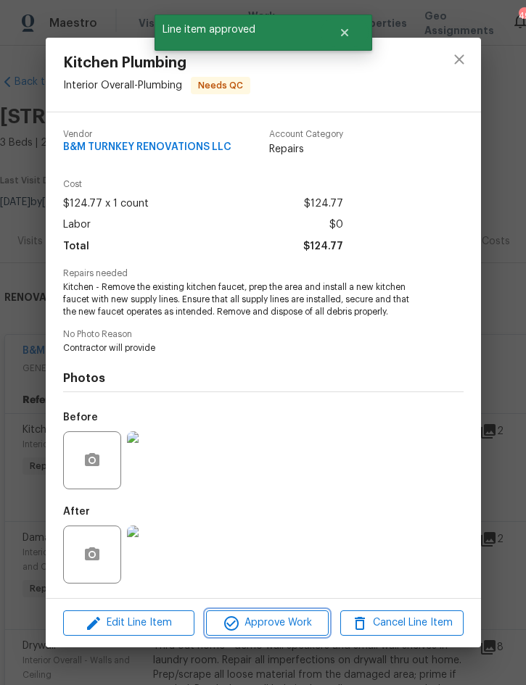
click at [281, 626] on span "Approve Work" at bounding box center [267, 623] width 114 height 18
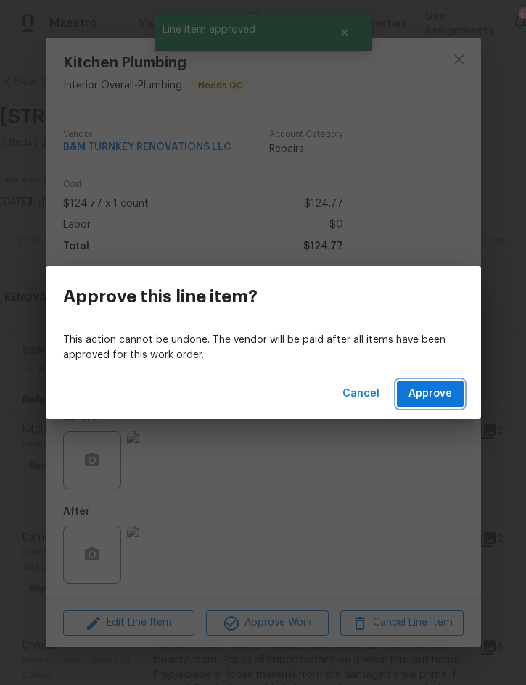
click at [443, 388] on span "Approve" at bounding box center [429, 394] width 43 height 18
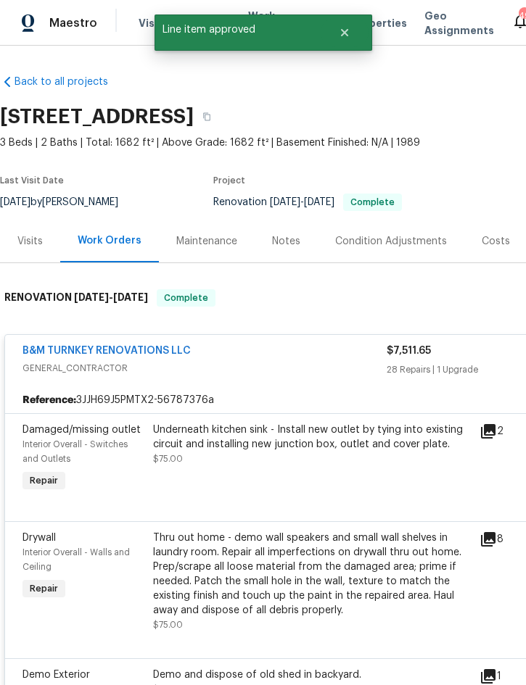
click at [306, 447] on div "Underneath kitchen sink - Install new outlet by tying into existing circuit and…" at bounding box center [312, 437] width 318 height 29
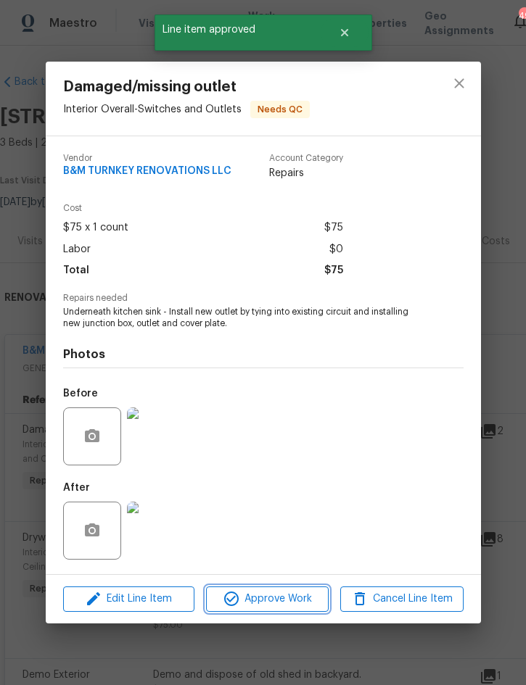
click at [266, 601] on span "Approve Work" at bounding box center [267, 599] width 114 height 18
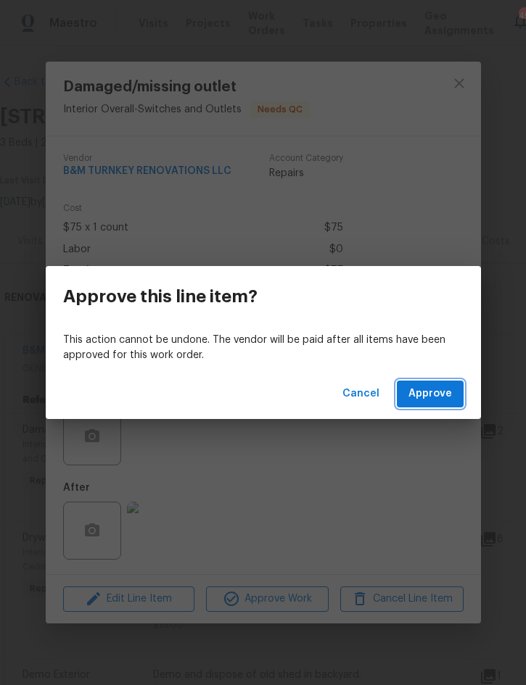
click at [439, 398] on span "Approve" at bounding box center [429, 394] width 43 height 18
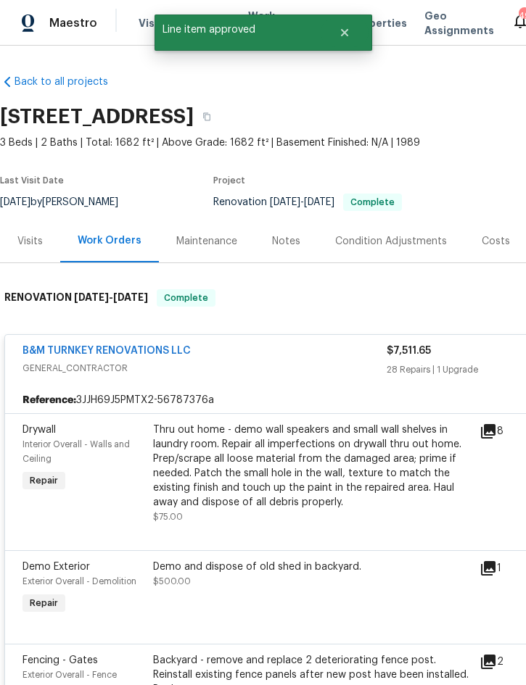
click at [325, 466] on div "Thru out home - demo wall speakers and small wall shelves in laundry room. Repa…" at bounding box center [312, 466] width 318 height 87
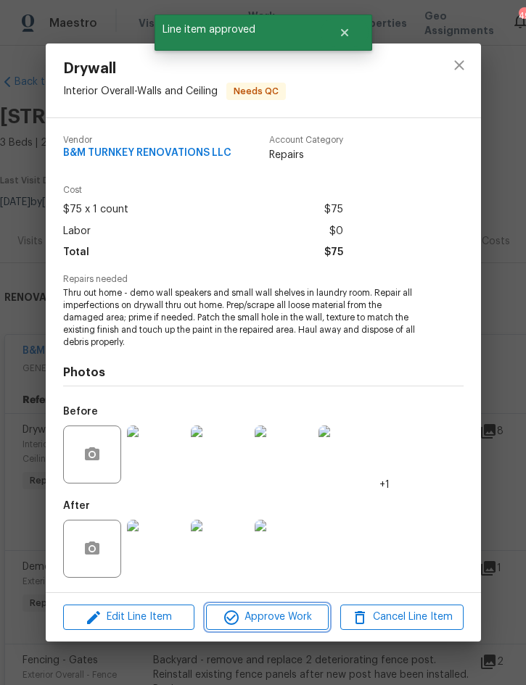
click at [287, 618] on span "Approve Work" at bounding box center [267, 617] width 114 height 18
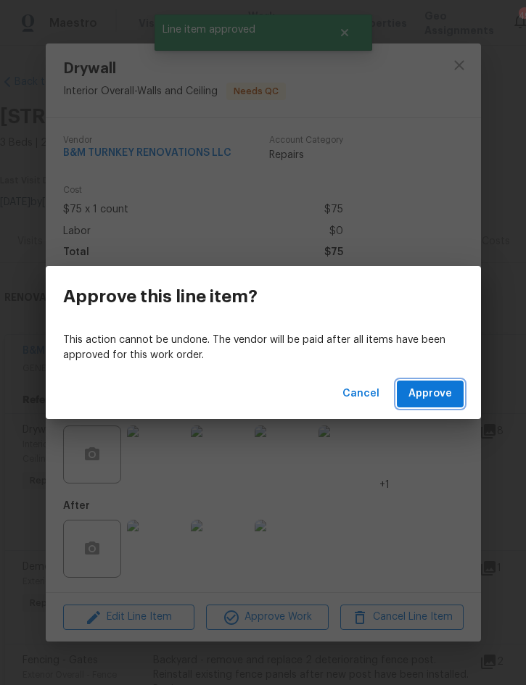
click at [439, 402] on span "Approve" at bounding box center [429, 394] width 43 height 18
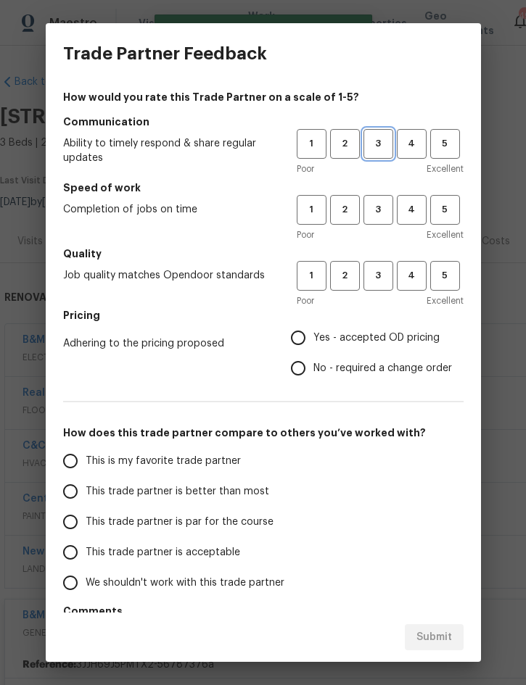
click at [381, 152] on span "3" at bounding box center [378, 144] width 27 height 17
click at [379, 220] on button "3" at bounding box center [378, 210] width 30 height 30
click at [379, 283] on span "3" at bounding box center [378, 275] width 27 height 17
click at [375, 347] on label "Yes - accepted OD pricing" at bounding box center [367, 338] width 169 height 30
click at [313, 347] on input "Yes - accepted OD pricing" at bounding box center [298, 338] width 30 height 30
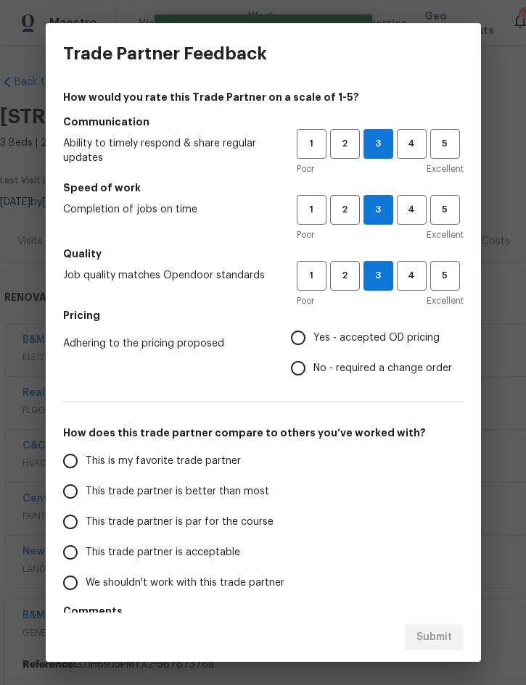
radio input "true"
click at [230, 498] on span "This trade partner is better than most" at bounding box center [177, 491] width 183 height 15
click at [86, 498] on input "This trade partner is better than most" at bounding box center [70, 491] width 30 height 30
click at [436, 644] on span "Submit" at bounding box center [434, 637] width 36 height 18
radio input "true"
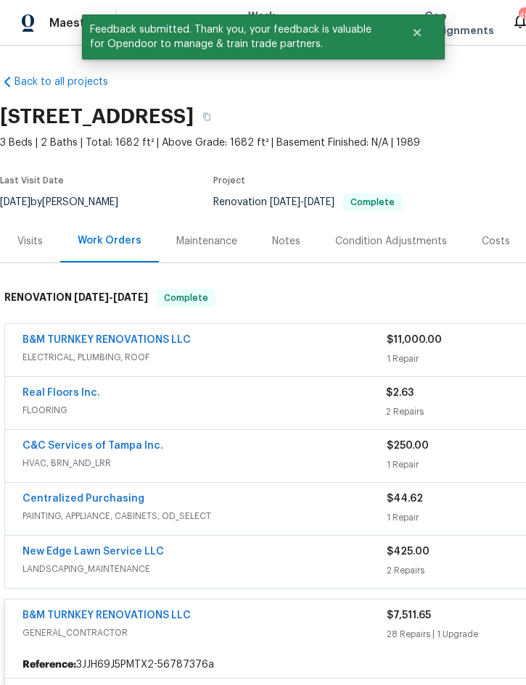
click at [295, 234] on div "Notes" at bounding box center [286, 241] width 28 height 14
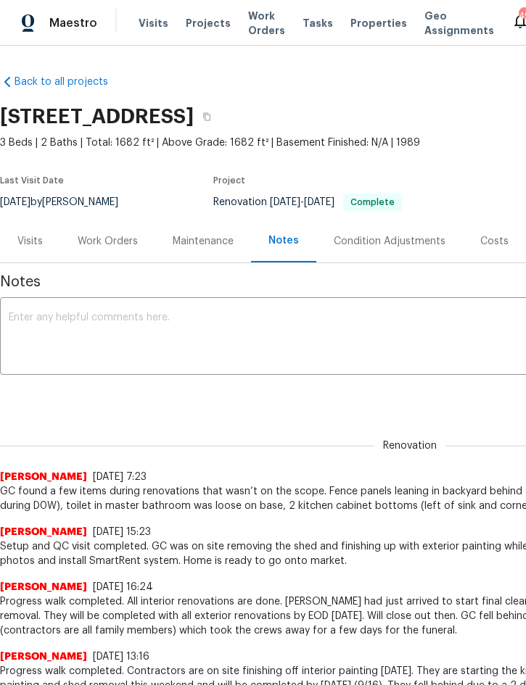
click at [112, 238] on div "Work Orders" at bounding box center [108, 241] width 60 height 14
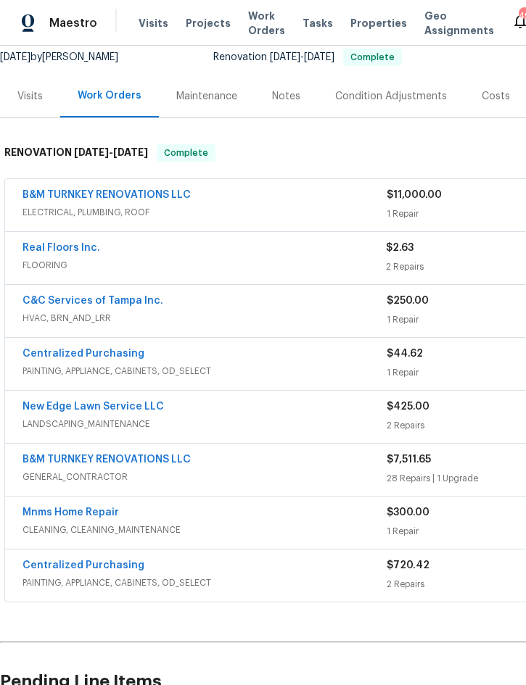
scroll to position [146, 0]
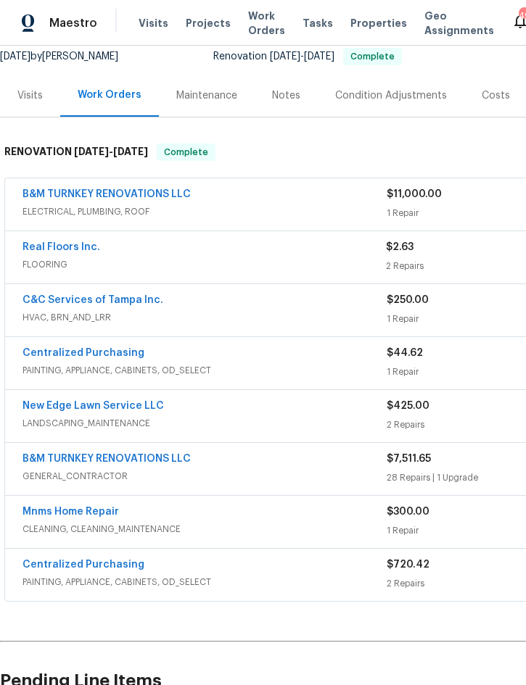
click at [63, 244] on link "Real Floors Inc." at bounding box center [61, 247] width 78 height 10
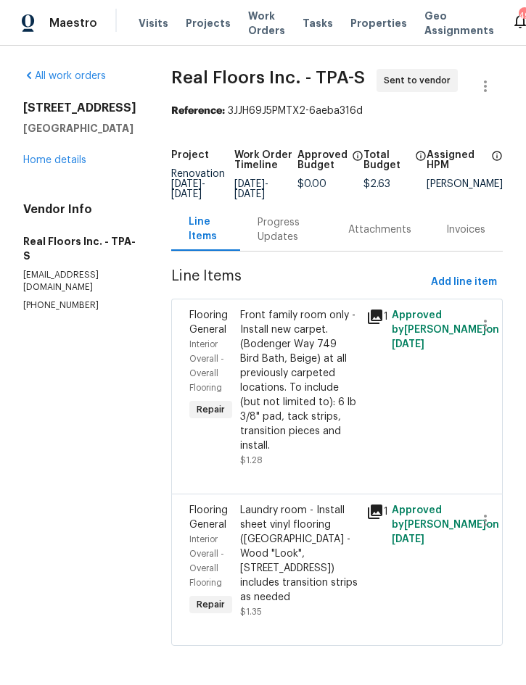
click at [283, 234] on div "Progress Updates" at bounding box center [285, 229] width 56 height 29
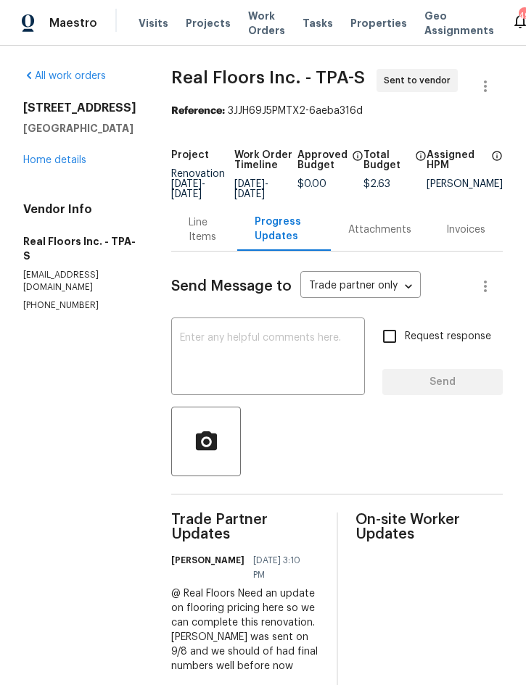
click at [206, 215] on div "Line Items" at bounding box center [203, 229] width 31 height 29
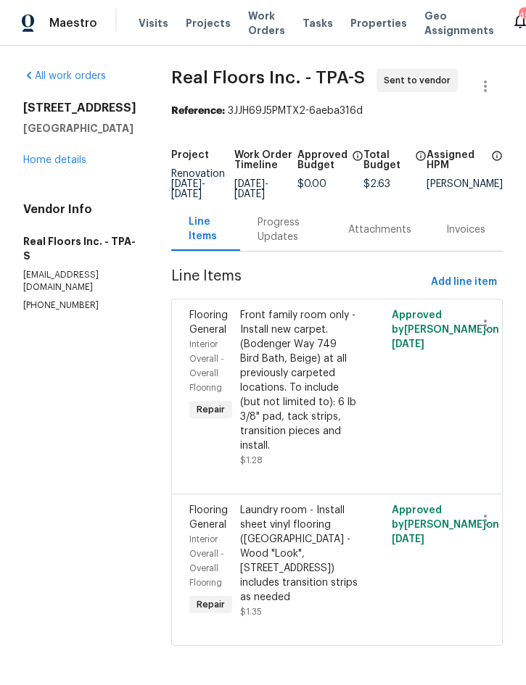
scroll to position [4, 0]
click at [58, 155] on link "Home details" at bounding box center [54, 160] width 63 height 10
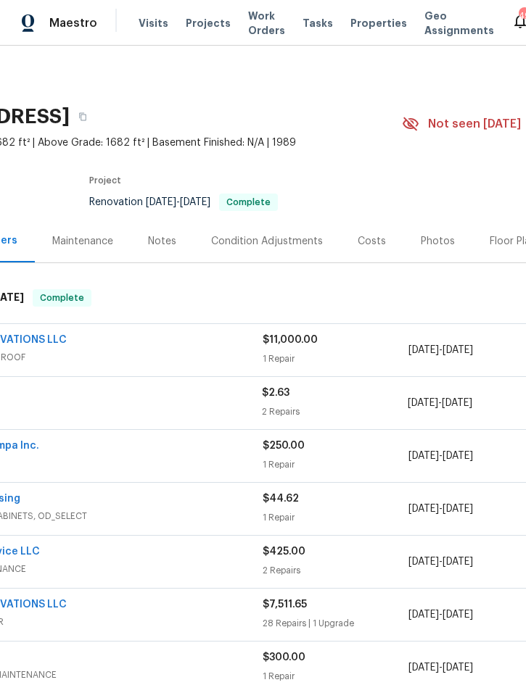
scroll to position [0, 125]
click at [368, 236] on div "Costs" at bounding box center [371, 241] width 28 height 14
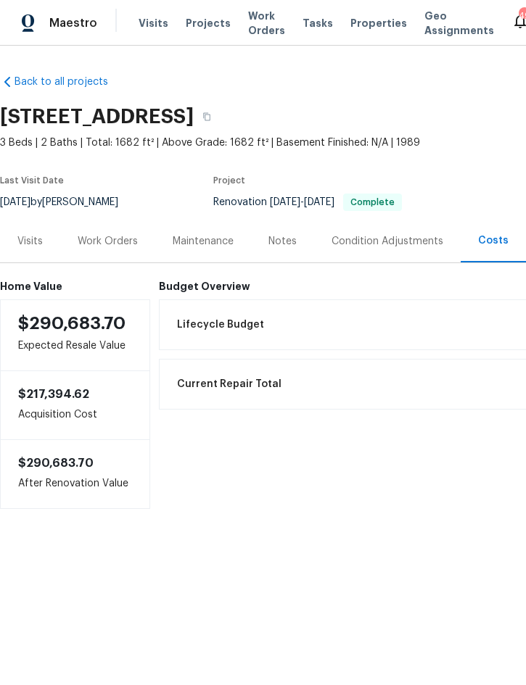
click at [111, 249] on div "Work Orders" at bounding box center [107, 241] width 95 height 43
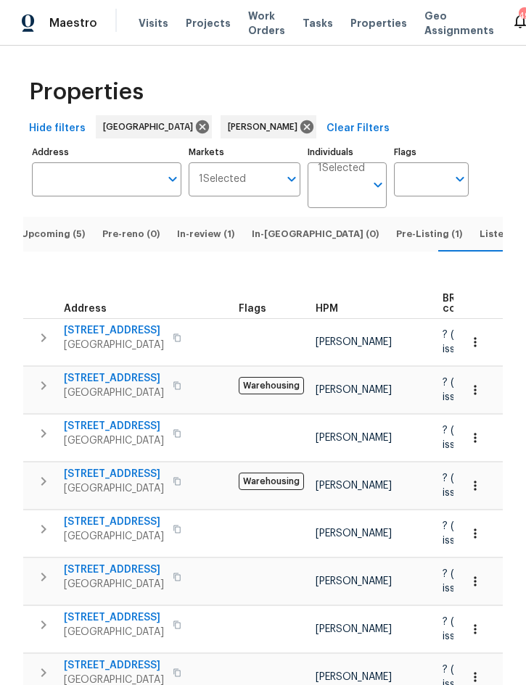
click at [53, 226] on span "Upcoming (5)" at bounding box center [53, 234] width 64 height 16
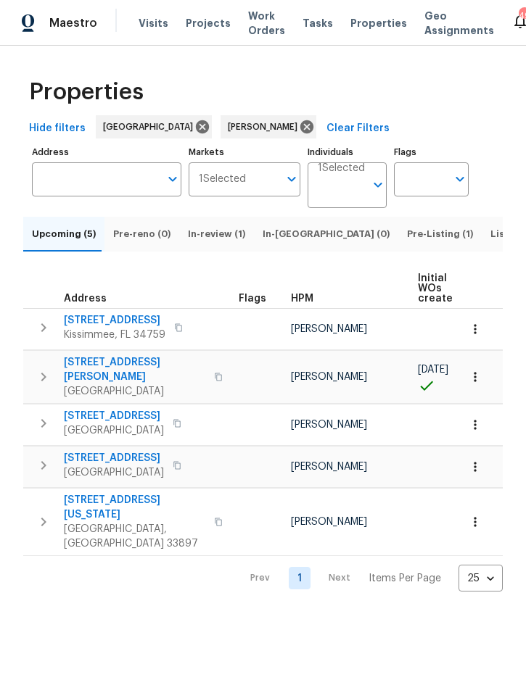
click at [481, 469] on icon "button" at bounding box center [475, 467] width 14 height 14
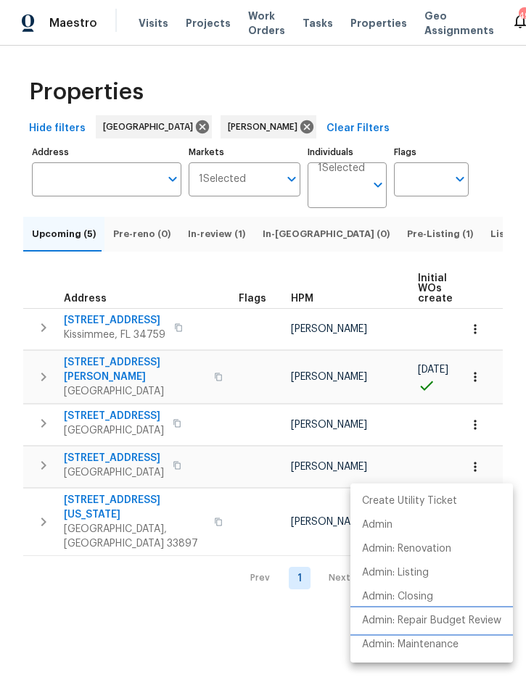
click at [457, 620] on p "Admin: Repair Budget Review" at bounding box center [431, 620] width 139 height 15
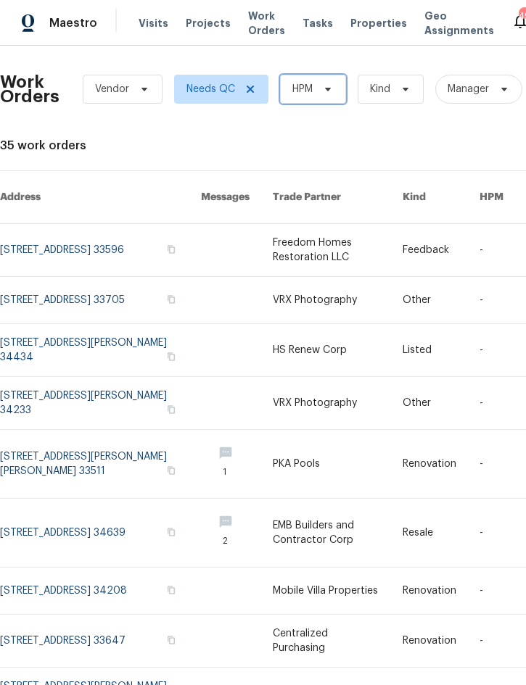
click at [307, 96] on span "HPM" at bounding box center [313, 89] width 66 height 29
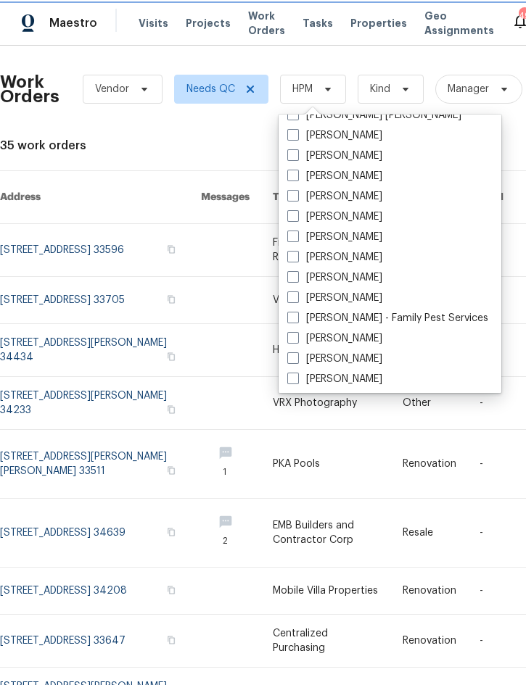
scroll to position [173, 0]
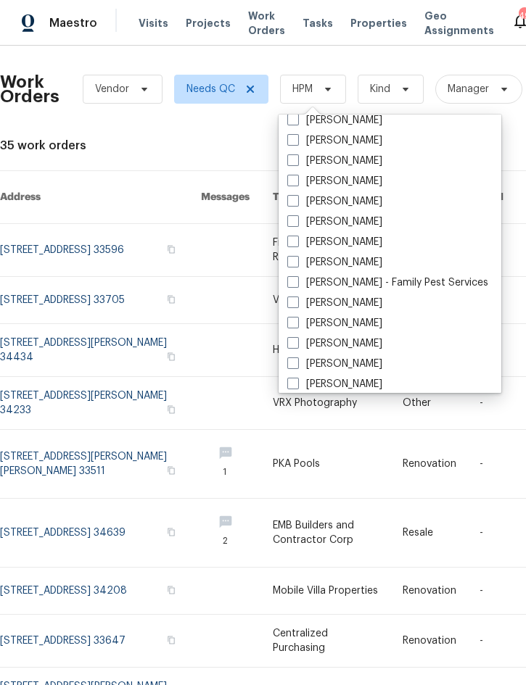
click at [353, 261] on label "[PERSON_NAME]" at bounding box center [334, 262] width 95 height 14
click at [296, 261] on input "[PERSON_NAME]" at bounding box center [291, 259] width 9 height 9
checkbox input "true"
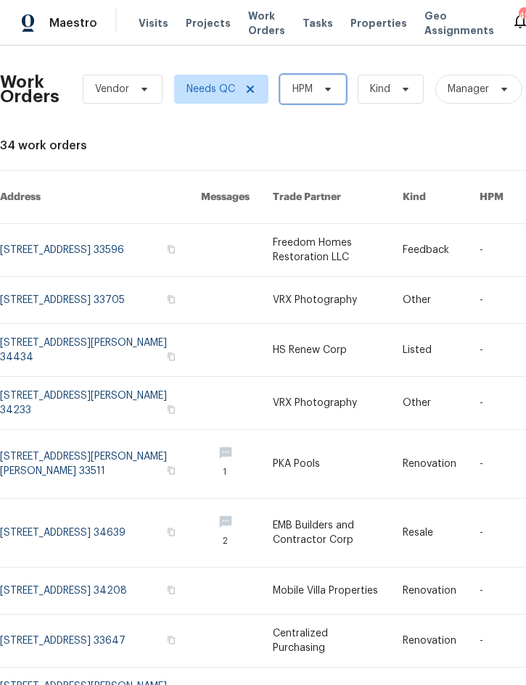
click at [315, 89] on span "HPM" at bounding box center [313, 89] width 66 height 29
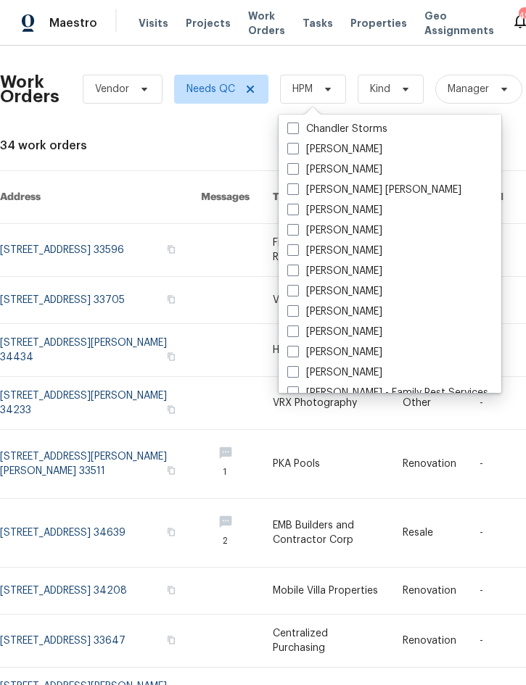
scroll to position [159, 0]
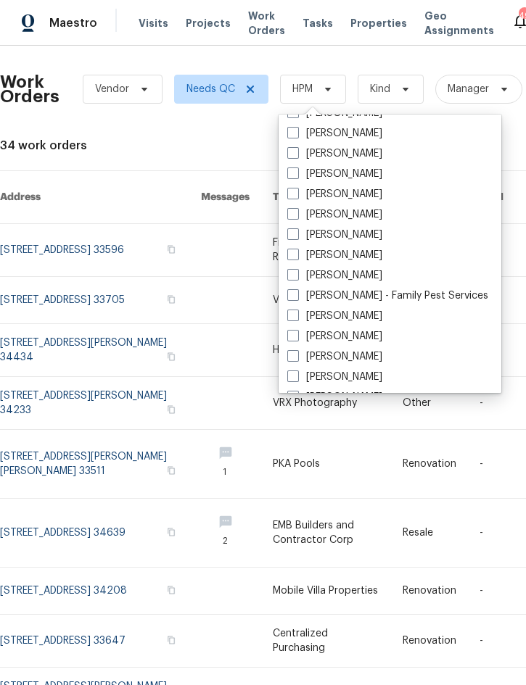
click at [336, 275] on label "[PERSON_NAME]" at bounding box center [334, 275] width 95 height 14
click at [296, 275] on input "[PERSON_NAME]" at bounding box center [291, 272] width 9 height 9
checkbox input "true"
